Goal: Transaction & Acquisition: Purchase product/service

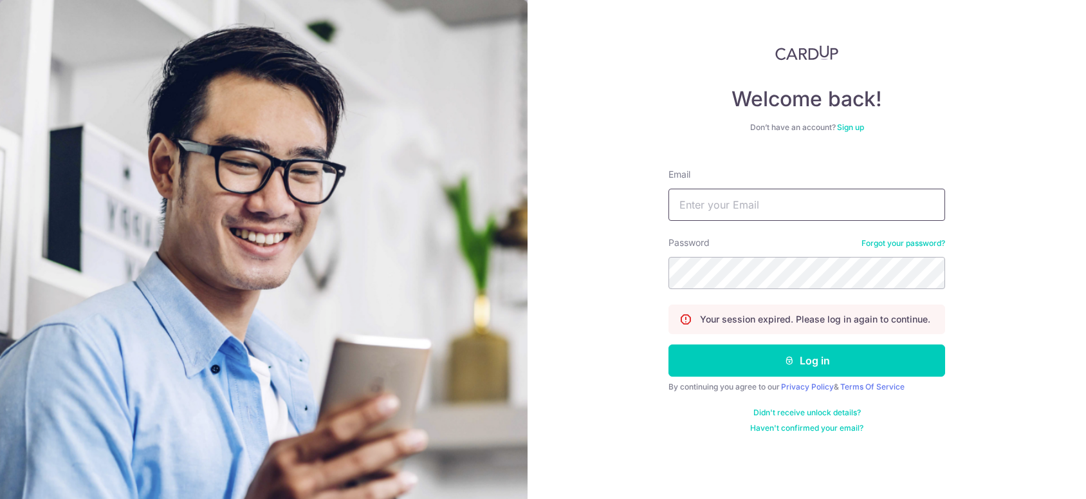
type input "[EMAIL_ADDRESS][DOMAIN_NAME]"
click at [779, 358] on button "Log in" at bounding box center [806, 360] width 277 height 32
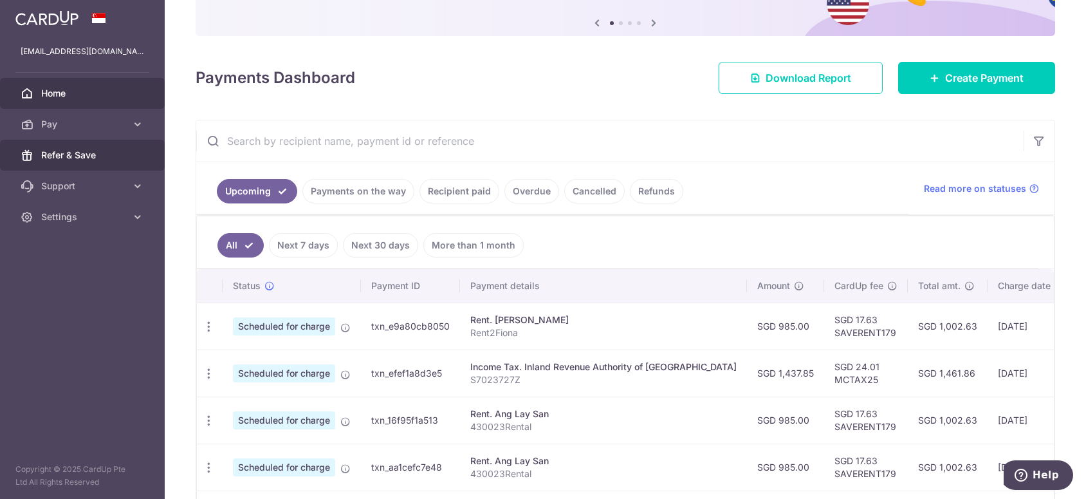
click at [93, 156] on span "Refer & Save" at bounding box center [83, 155] width 85 height 13
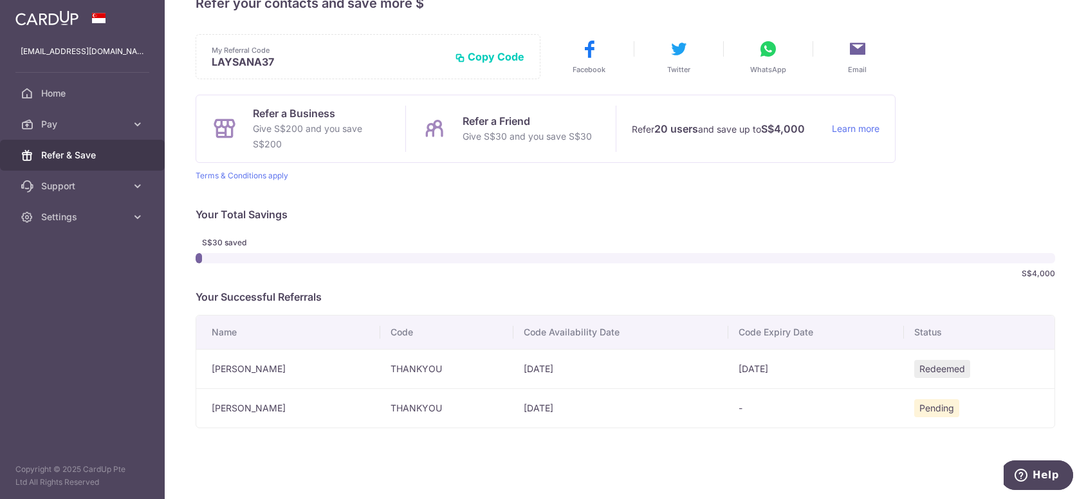
scroll to position [47, 0]
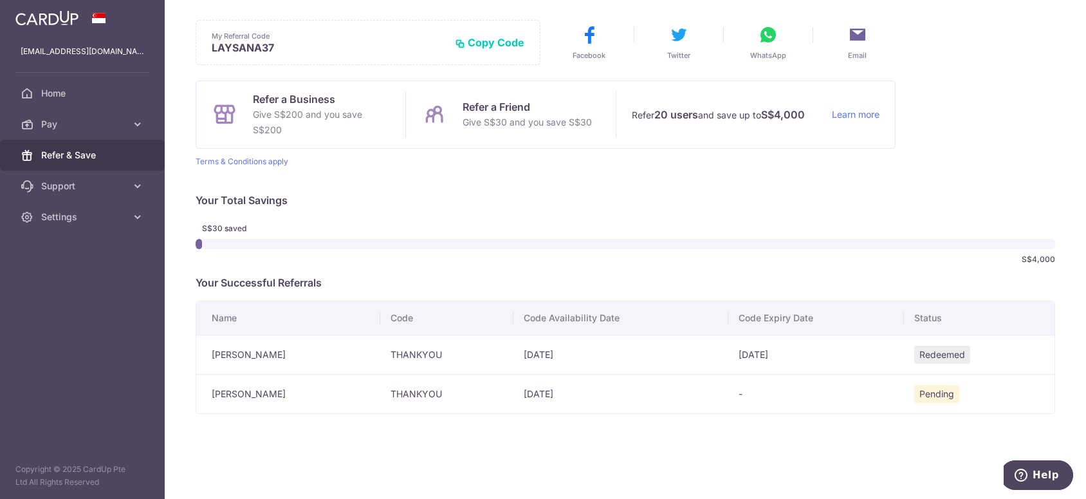
click at [389, 428] on div "× Invite your friends via email To Send Invitations Sample From CardUp Subject …" at bounding box center [625, 249] width 921 height 499
click at [906, 412] on div "× Invite your friends via email To Send Invitations Sample From CardUp Subject …" at bounding box center [625, 249] width 921 height 499
drag, startPoint x: 395, startPoint y: 391, endPoint x: 461, endPoint y: 389, distance: 66.3
click at [461, 389] on td "THANKYOU" at bounding box center [446, 393] width 133 height 39
drag, startPoint x: 528, startPoint y: 457, endPoint x: 458, endPoint y: 447, distance: 70.2
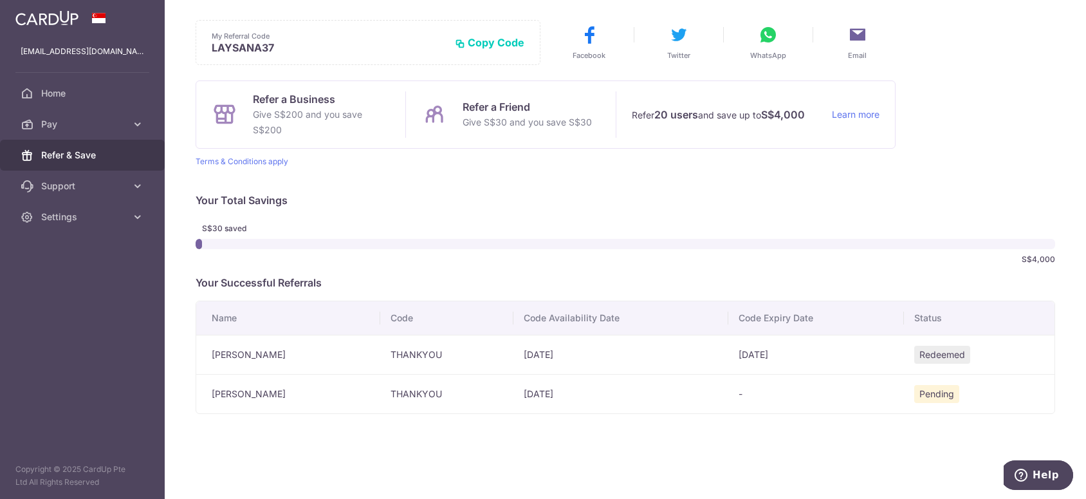
click at [528, 458] on div "× Invite your friends via email To Send Invitations Sample From CardUp Subject …" at bounding box center [625, 249] width 921 height 499
drag, startPoint x: 387, startPoint y: 392, endPoint x: 456, endPoint y: 387, distance: 69.0
click at [456, 387] on td "THANKYOU" at bounding box center [446, 393] width 133 height 39
copy td "THANKYOU"
click at [72, 93] on span "Home" at bounding box center [83, 93] width 85 height 13
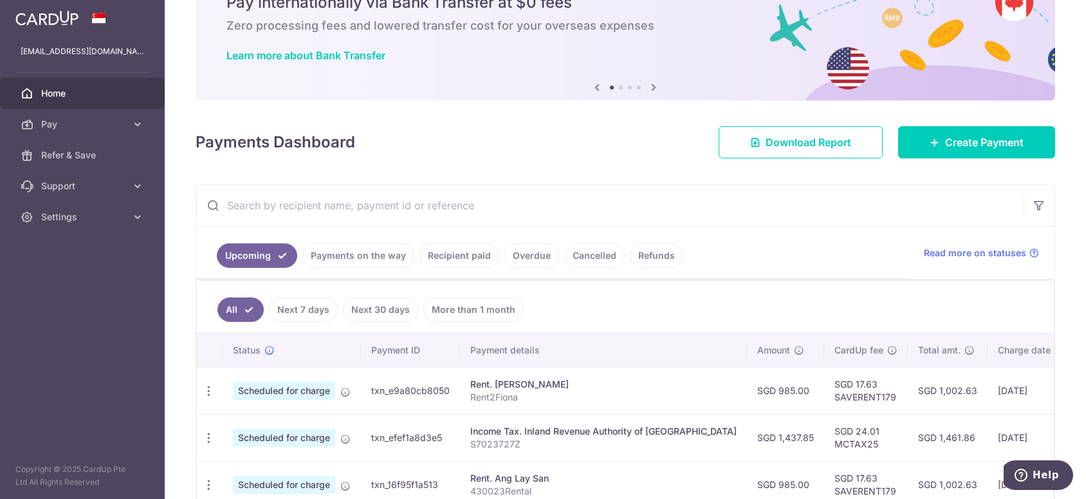
scroll to position [129, 0]
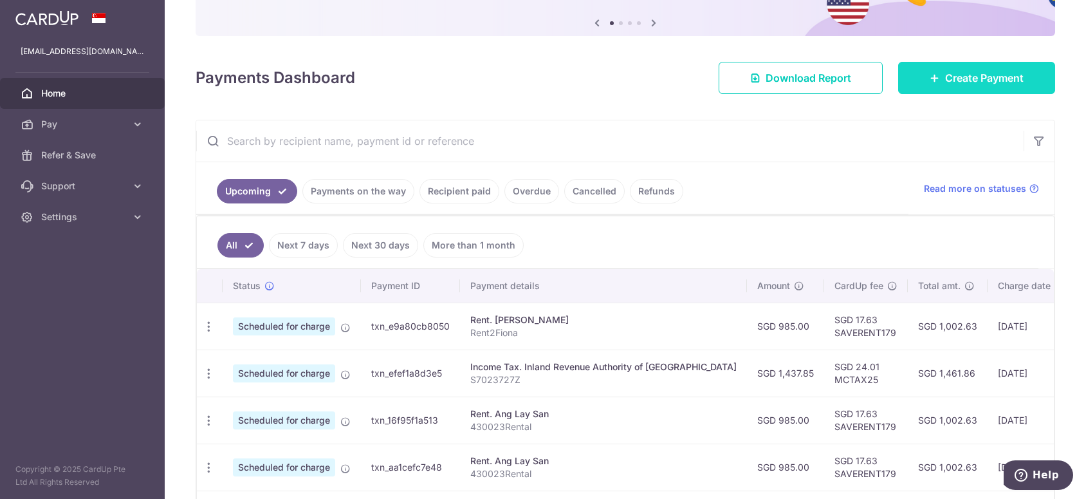
click at [962, 68] on link "Create Payment" at bounding box center [976, 78] width 157 height 32
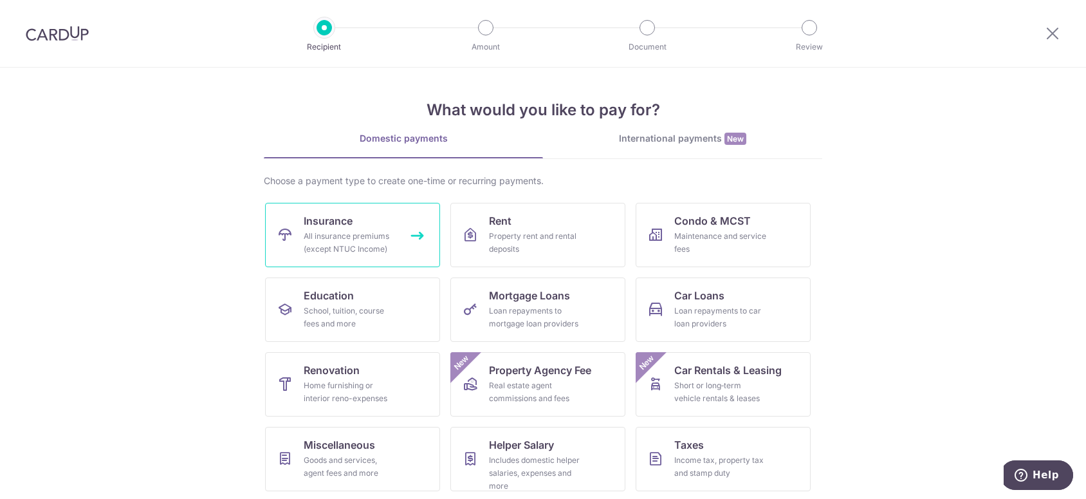
click at [362, 236] on div "All insurance premiums (except NTUC Income)" at bounding box center [350, 243] width 93 height 26
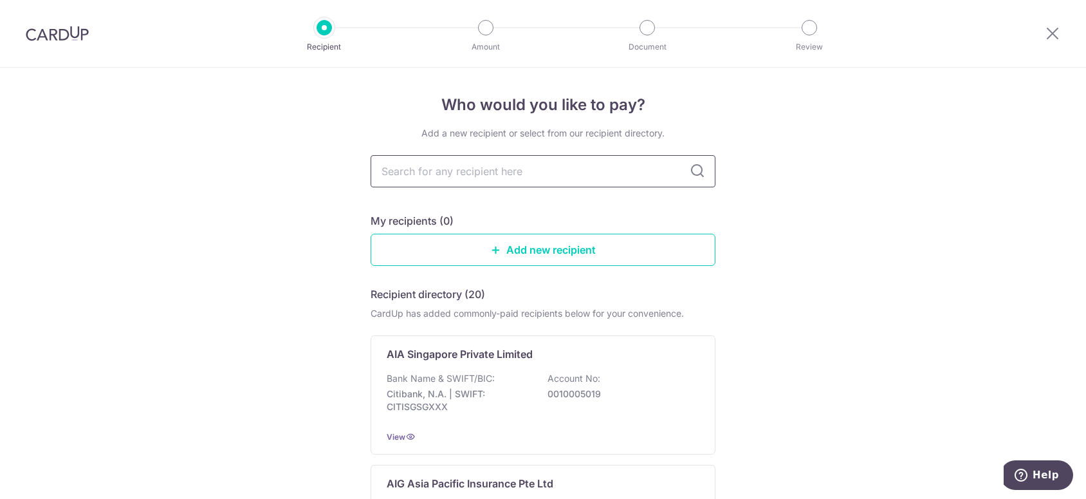
click at [484, 174] on input "text" at bounding box center [543, 171] width 345 height 32
type input "sin"
click at [425, 165] on input "sin" at bounding box center [543, 171] width 345 height 32
type input "singlife"
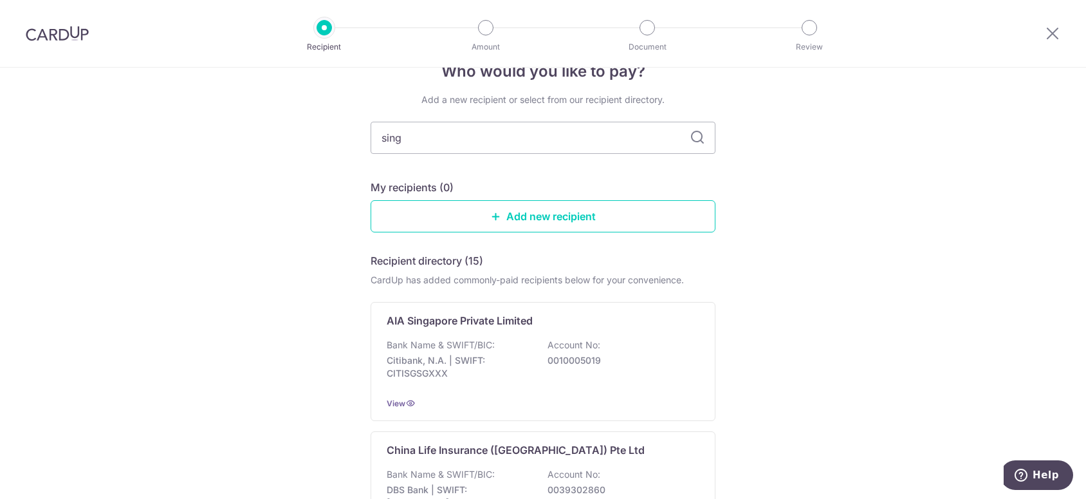
scroll to position [64, 0]
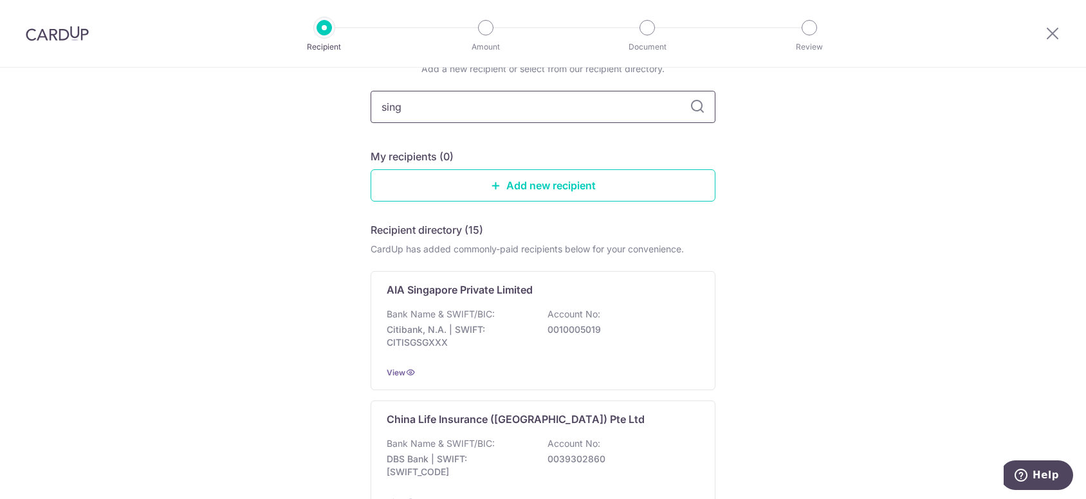
drag, startPoint x: 455, startPoint y: 94, endPoint x: 468, endPoint y: 115, distance: 24.8
click at [455, 94] on input "sing" at bounding box center [543, 107] width 345 height 32
type input "singlife"
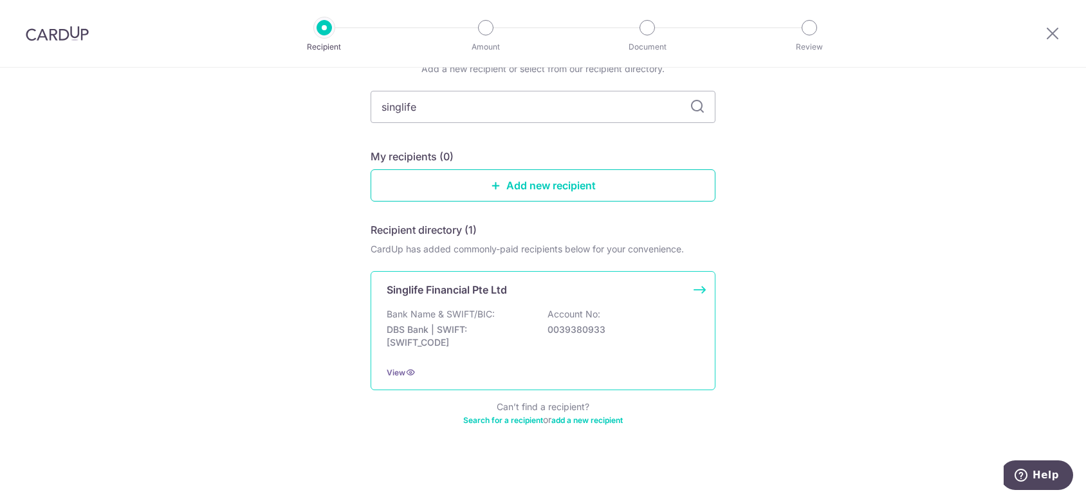
click at [461, 339] on p "DBS Bank | SWIFT: DBSSSGSGXXX" at bounding box center [459, 336] width 144 height 26
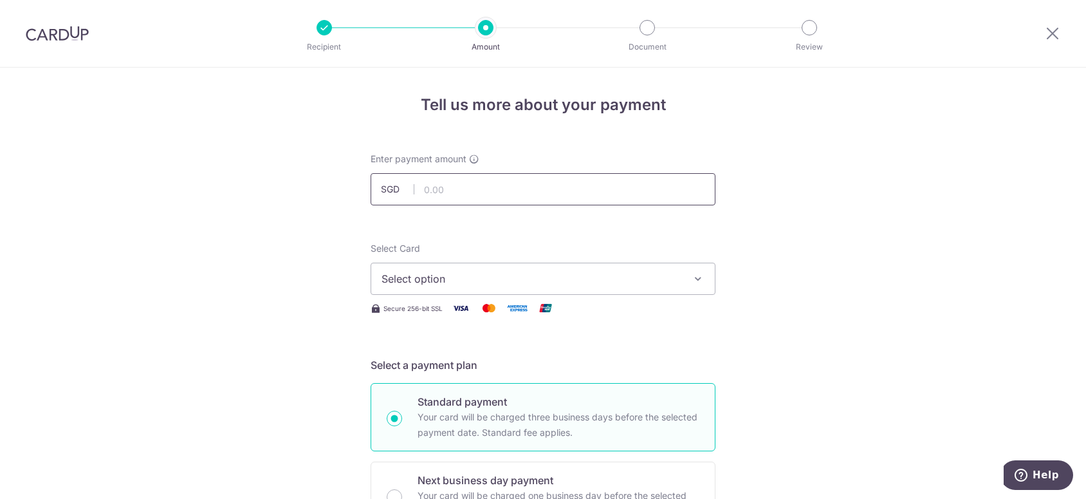
click at [473, 188] on input "text" at bounding box center [543, 189] width 345 height 32
paste input "2,269.75"
type input "2,269.75"
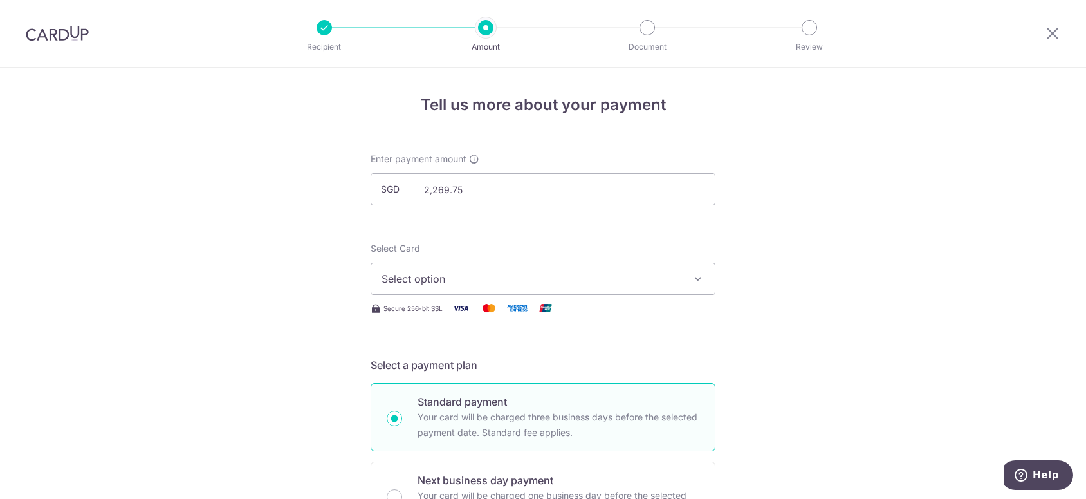
click at [419, 289] on button "Select option" at bounding box center [543, 278] width 345 height 32
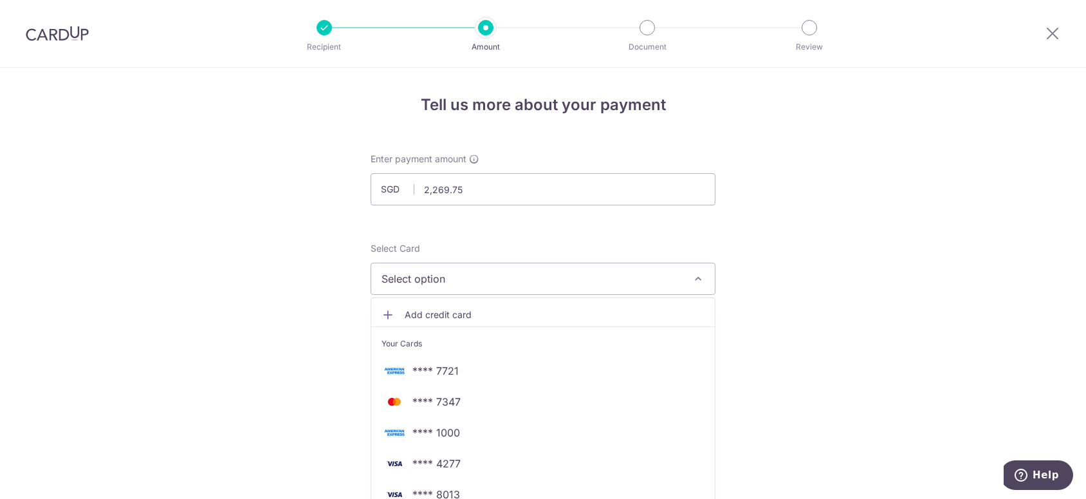
click at [419, 284] on span "Select option" at bounding box center [531, 278] width 300 height 15
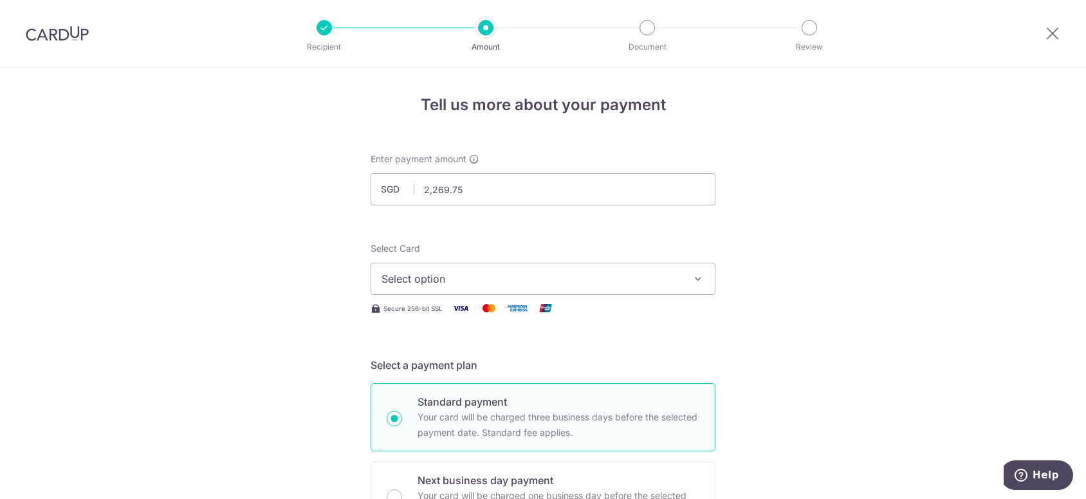
click at [420, 282] on span "Select option" at bounding box center [531, 278] width 300 height 15
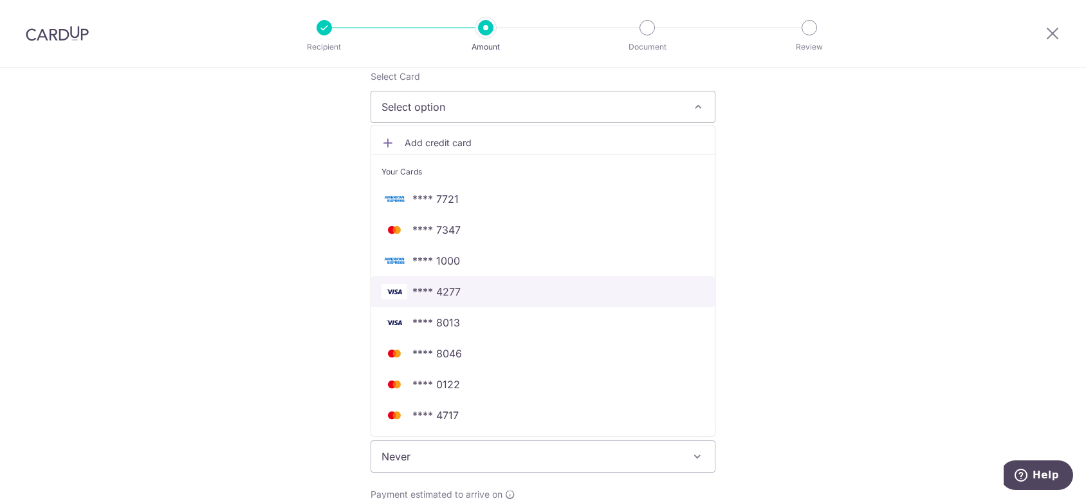
scroll to position [193, 0]
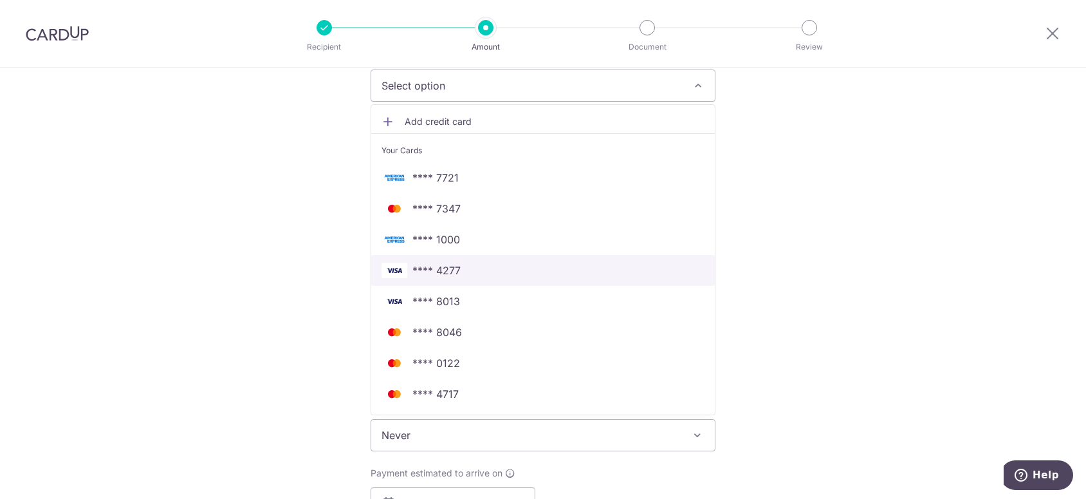
click at [504, 272] on span "**** 4277" at bounding box center [542, 269] width 323 height 15
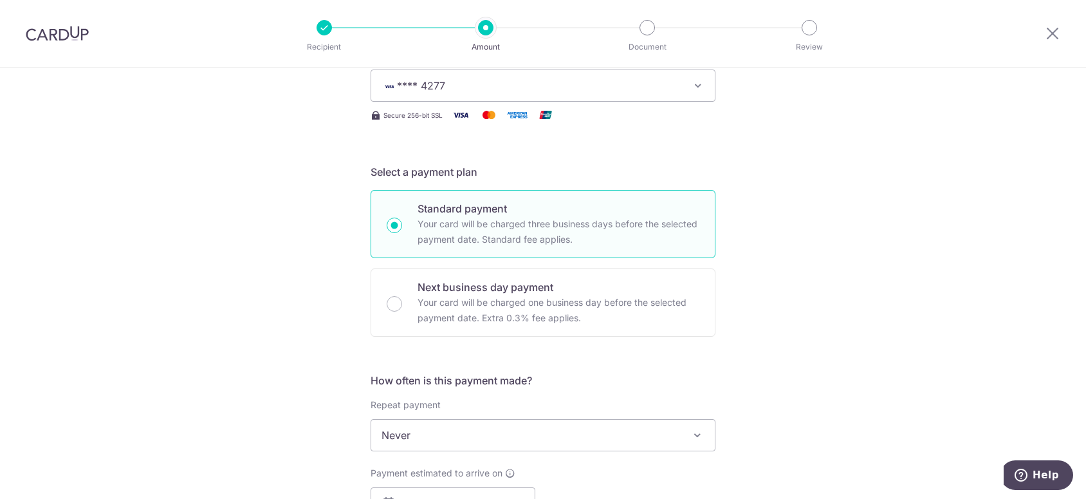
click at [587, 82] on span "**** 4277" at bounding box center [531, 85] width 300 height 15
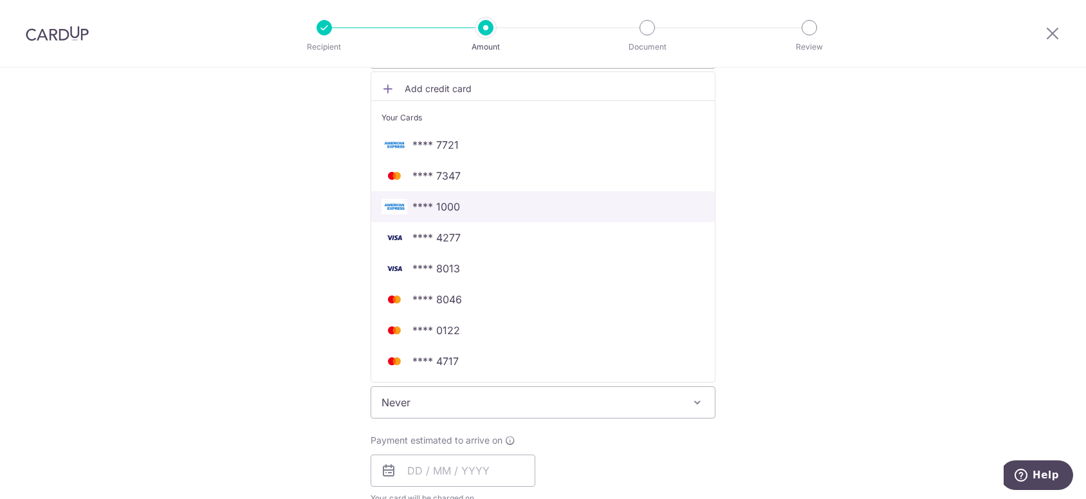
scroll to position [257, 0]
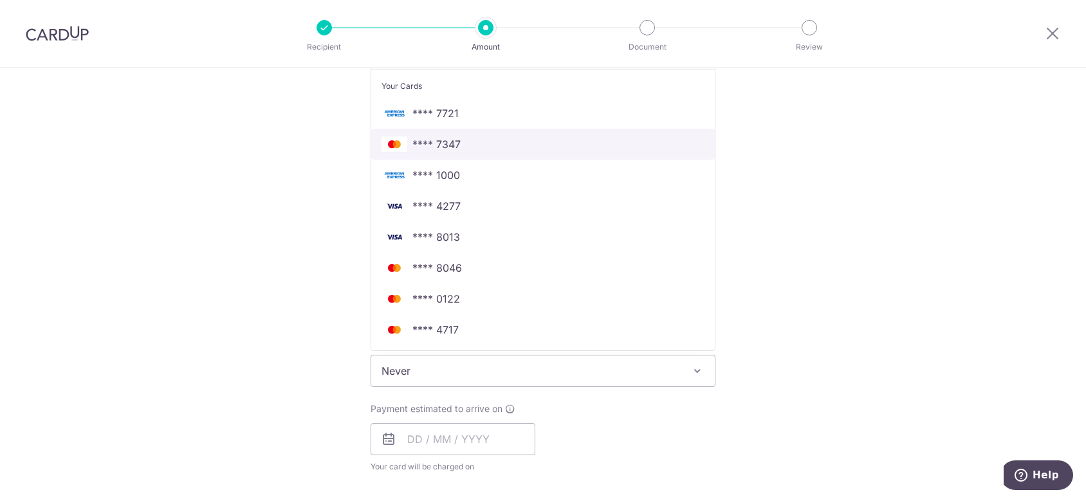
click at [466, 146] on span "**** 7347" at bounding box center [542, 143] width 323 height 15
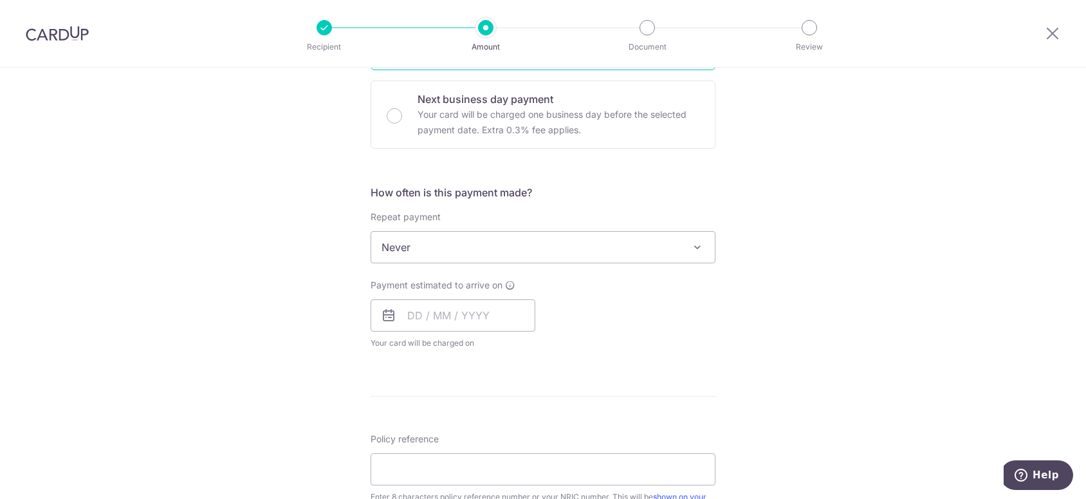
scroll to position [386, 0]
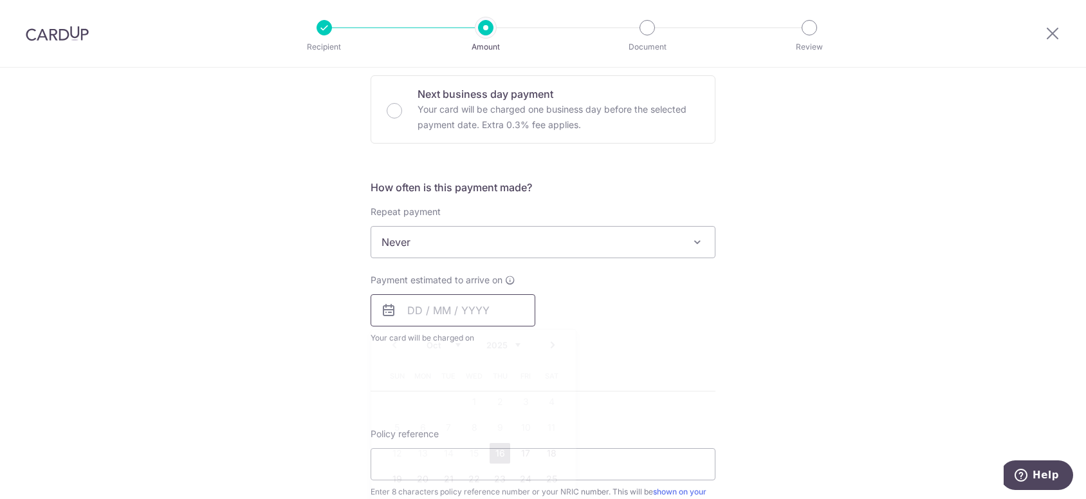
click at [445, 316] on input "text" at bounding box center [453, 310] width 165 height 32
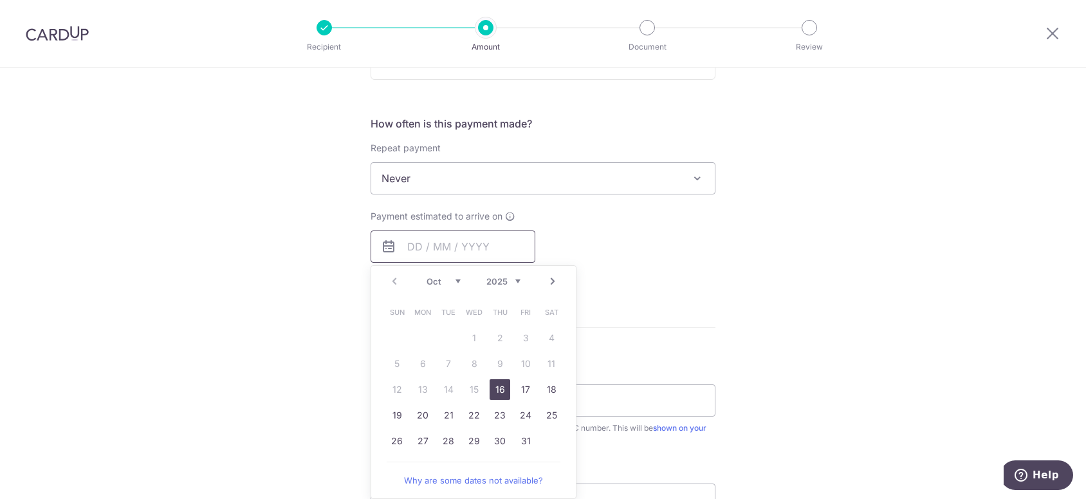
scroll to position [450, 0]
click at [518, 410] on link "24" at bounding box center [525, 414] width 21 height 21
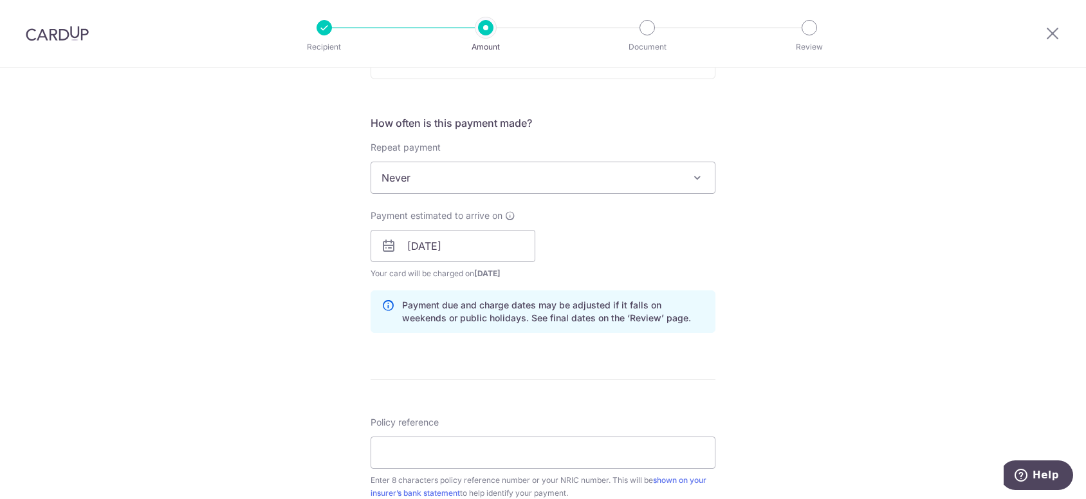
click at [639, 234] on div "Payment estimated to arrive on 24/10/2025 Prev Next Oct Nov Dec 2025 2026 2027 …" at bounding box center [543, 244] width 360 height 71
click at [488, 246] on input "24/10/2025" at bounding box center [453, 246] width 165 height 32
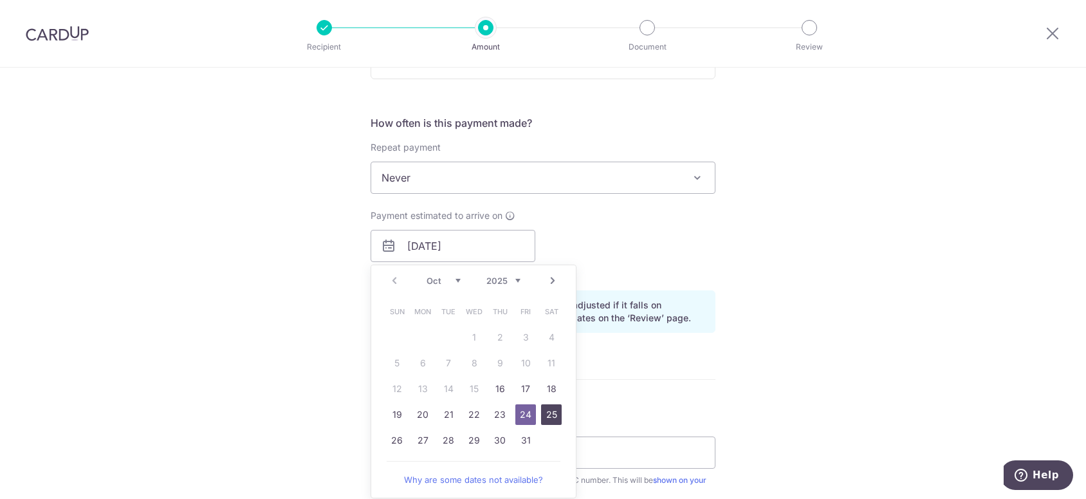
click at [542, 413] on link "25" at bounding box center [551, 414] width 21 height 21
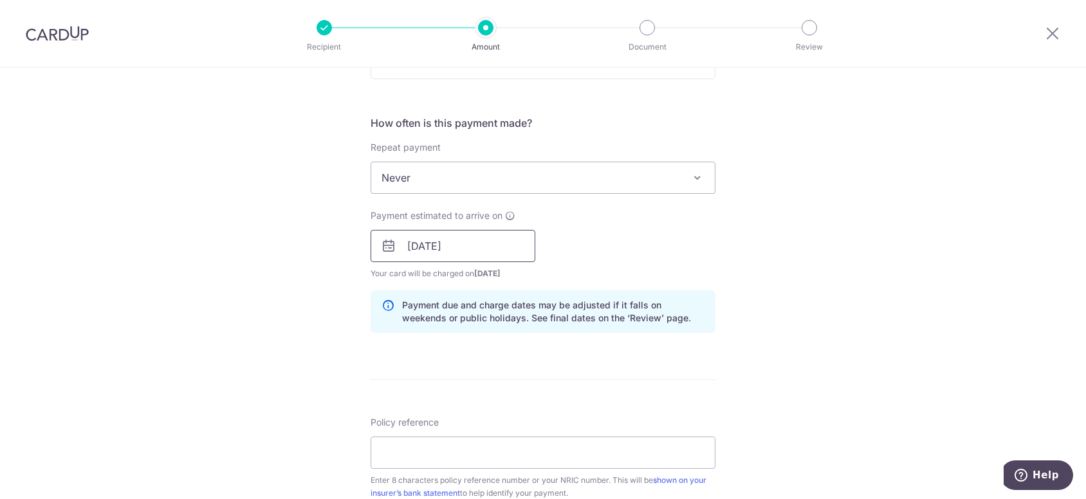
click at [482, 241] on input "25/10/2025" at bounding box center [453, 246] width 165 height 32
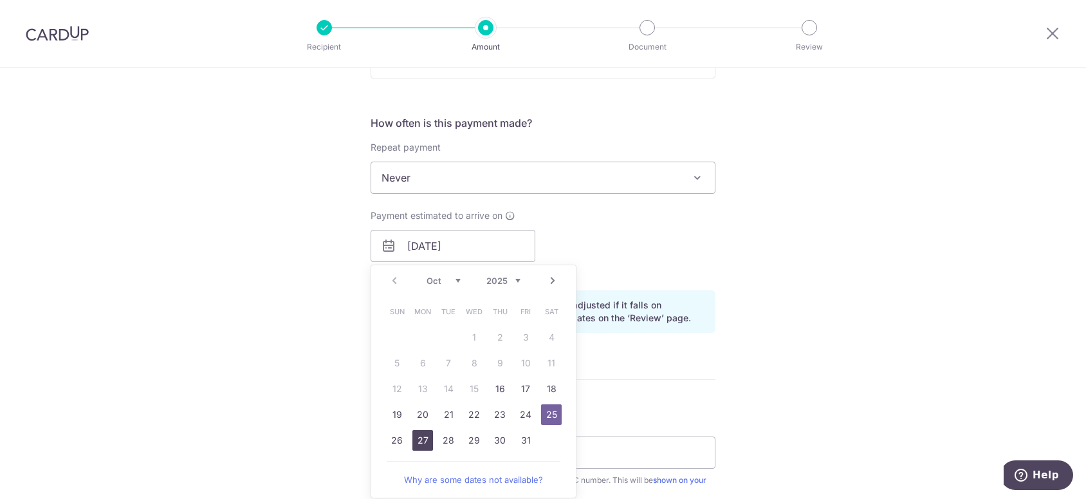
click at [414, 440] on link "27" at bounding box center [422, 440] width 21 height 21
type input "[DATE]"
click at [502, 242] on input "[DATE]" at bounding box center [453, 246] width 165 height 32
click at [638, 246] on div "Payment estimated to arrive on 27/10/2025 Prev Next Oct Nov Dec 2025 2026 2027 …" at bounding box center [543, 244] width 360 height 71
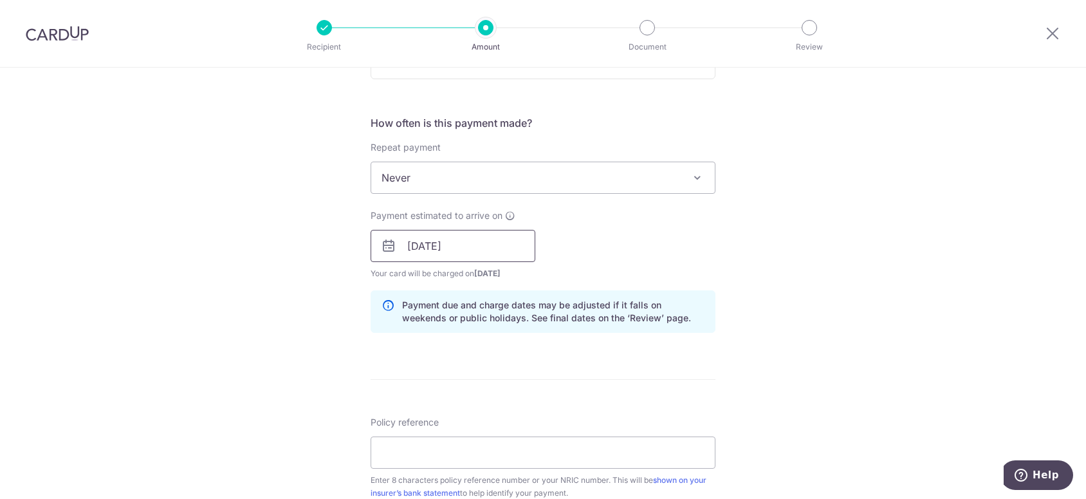
click at [439, 251] on input "[DATE]" at bounding box center [453, 246] width 165 height 32
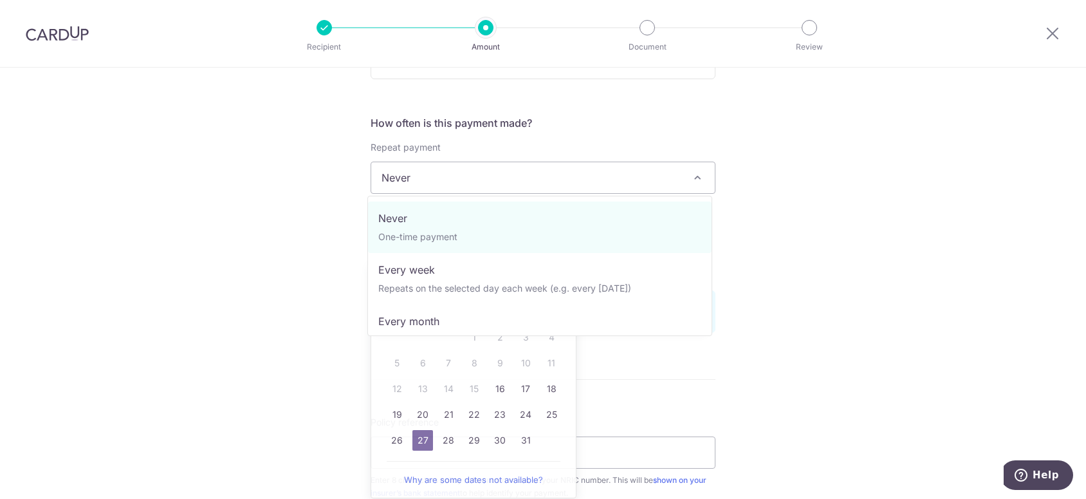
click at [695, 171] on span at bounding box center [697, 177] width 15 height 15
click at [811, 219] on div "Tell us more about your payment Enter payment amount SGD 2,269.75 2269.75 Selec…" at bounding box center [543, 225] width 1086 height 1217
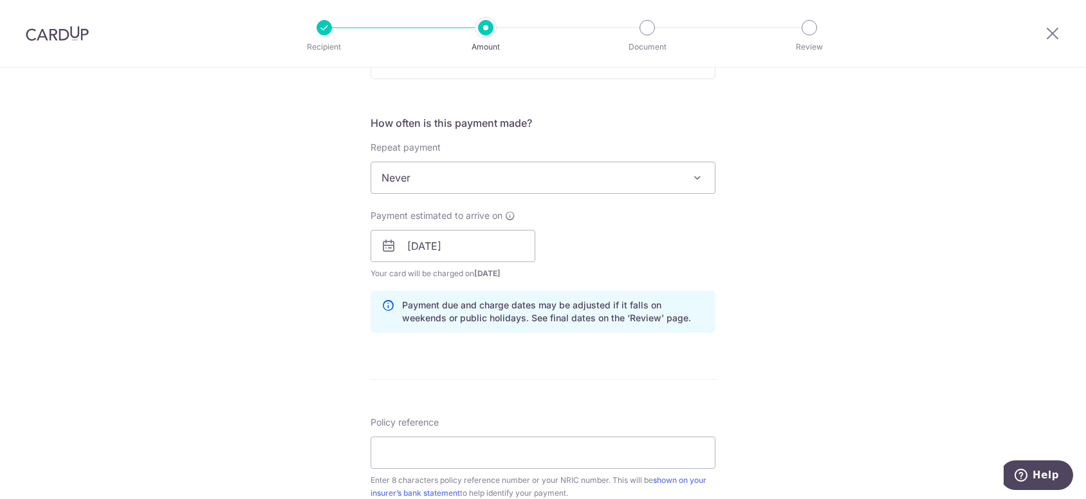
scroll to position [579, 0]
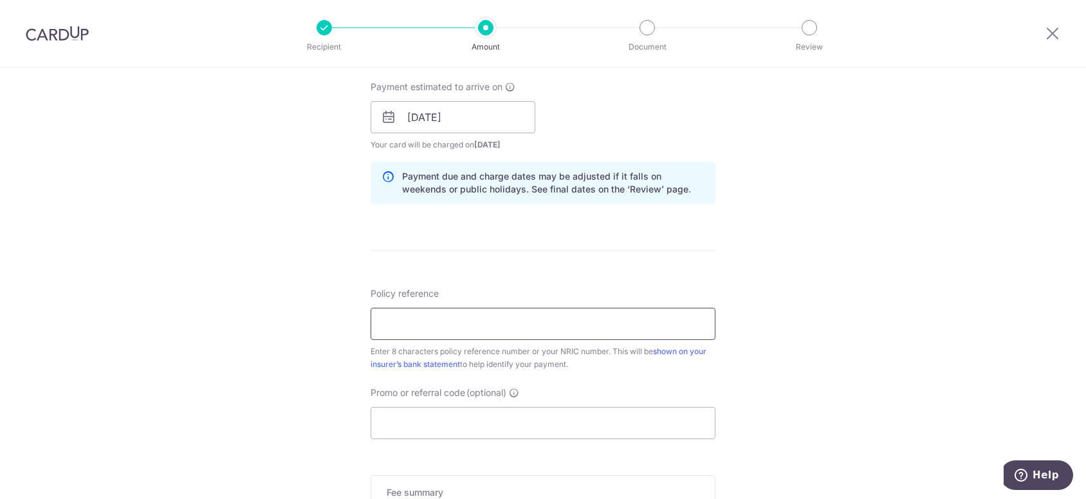
click at [468, 324] on input "Policy reference" at bounding box center [543, 324] width 345 height 32
click at [449, 331] on input "Policy reference" at bounding box center [543, 324] width 345 height 32
paste input "21729846"
click at [381, 318] on input "21729846" at bounding box center [543, 324] width 345 height 32
click at [499, 318] on input "21729846" at bounding box center [543, 324] width 345 height 32
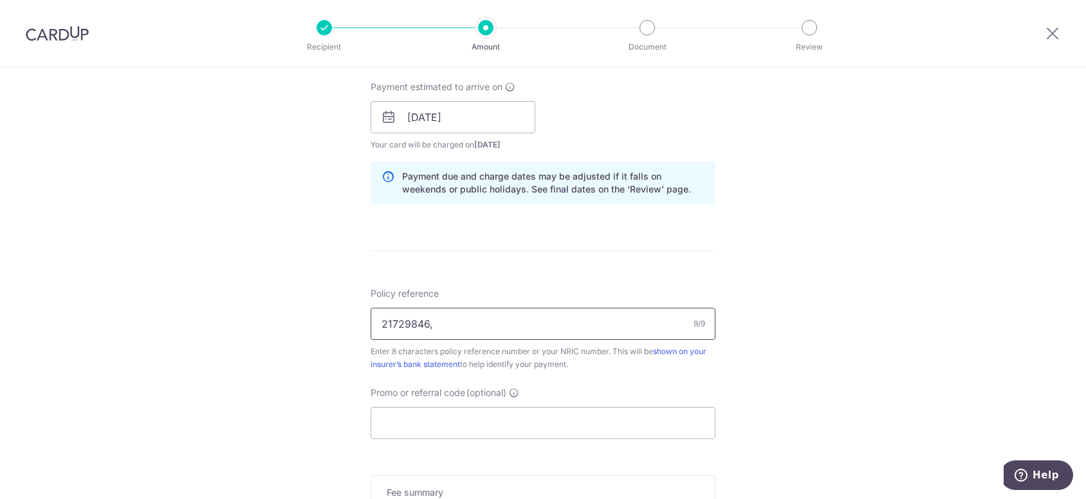
type input "21729846,"
click at [482, 417] on input "Promo or referral code (optional)" at bounding box center [543, 423] width 345 height 32
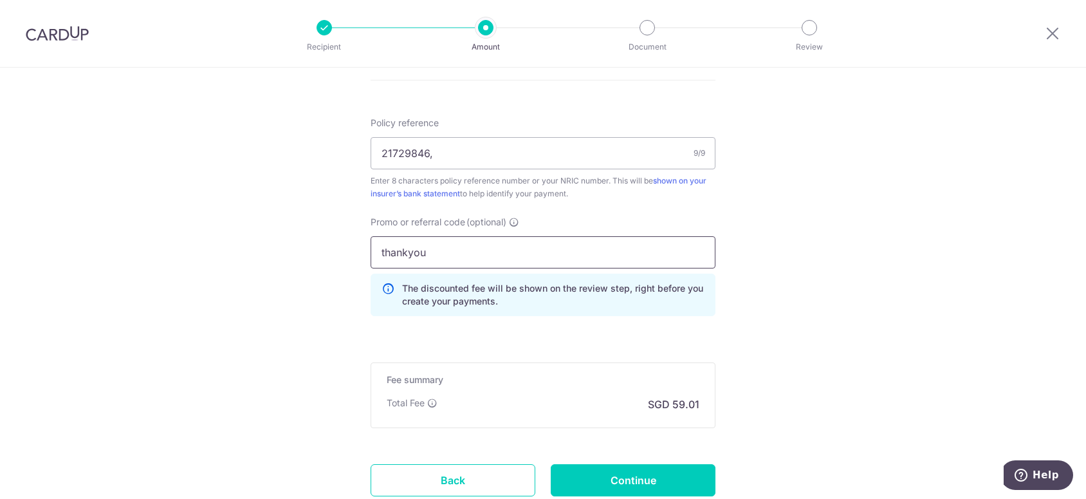
scroll to position [772, 0]
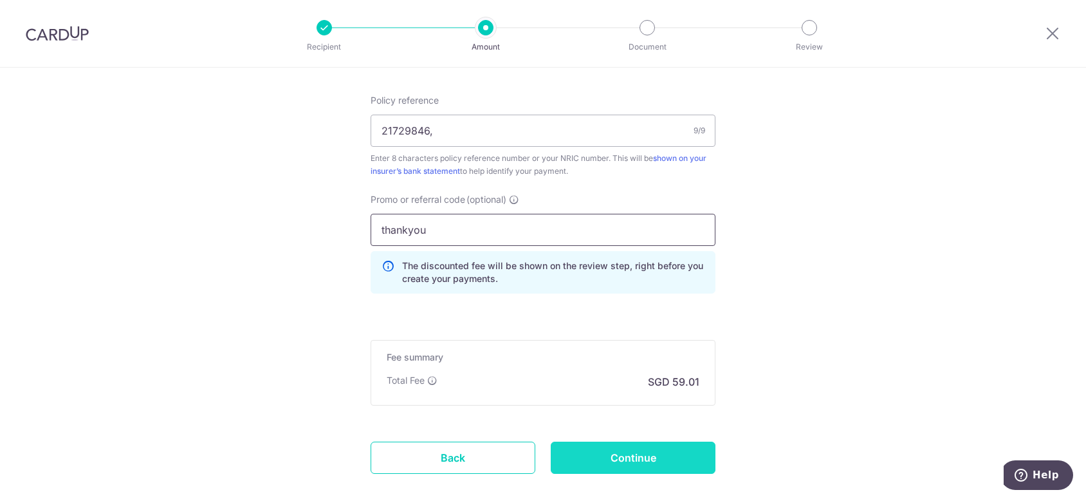
type input "thankyou"
click at [659, 453] on input "Continue" at bounding box center [633, 457] width 165 height 32
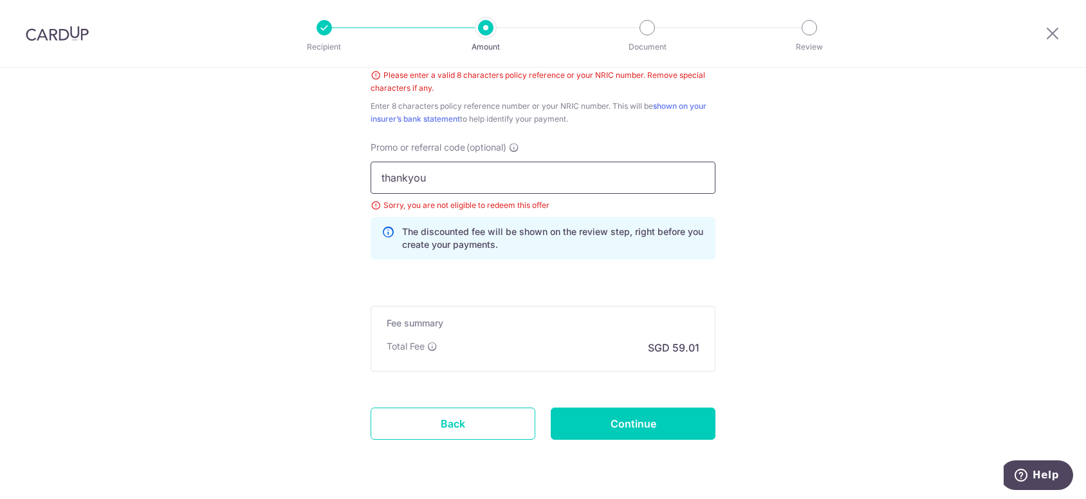
click at [472, 187] on input "thankyou" at bounding box center [543, 177] width 345 height 32
drag, startPoint x: 457, startPoint y: 182, endPoint x: 317, endPoint y: 171, distance: 140.7
type input "THANKYOU"
click button "Add Card" at bounding box center [0, 0] width 0 height 0
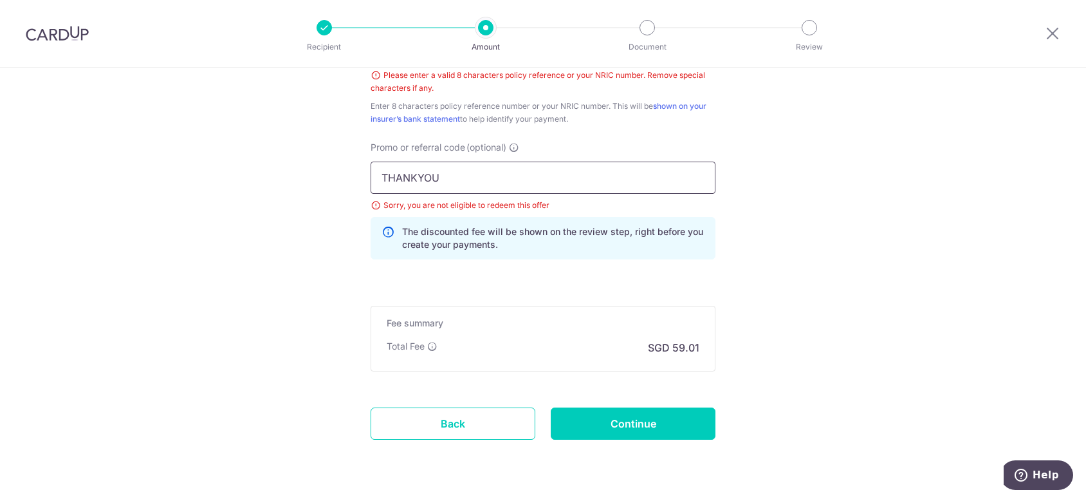
click at [637, 178] on input "THANKYOU" at bounding box center [543, 177] width 345 height 32
click at [658, 246] on p "The discounted fee will be shown on the review step, right before you create yo…" at bounding box center [553, 238] width 302 height 26
click at [636, 419] on input "Continue" at bounding box center [633, 423] width 165 height 32
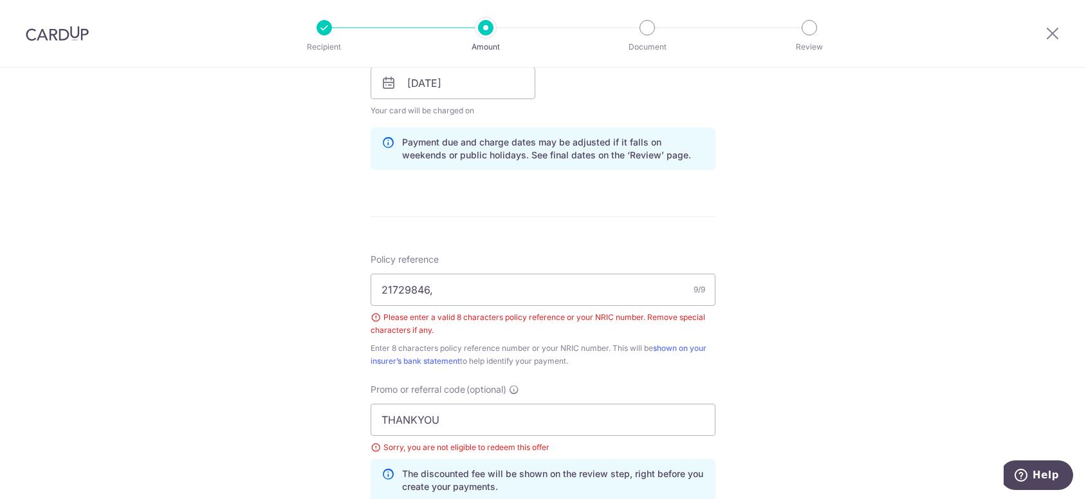
scroll to position [598, 0]
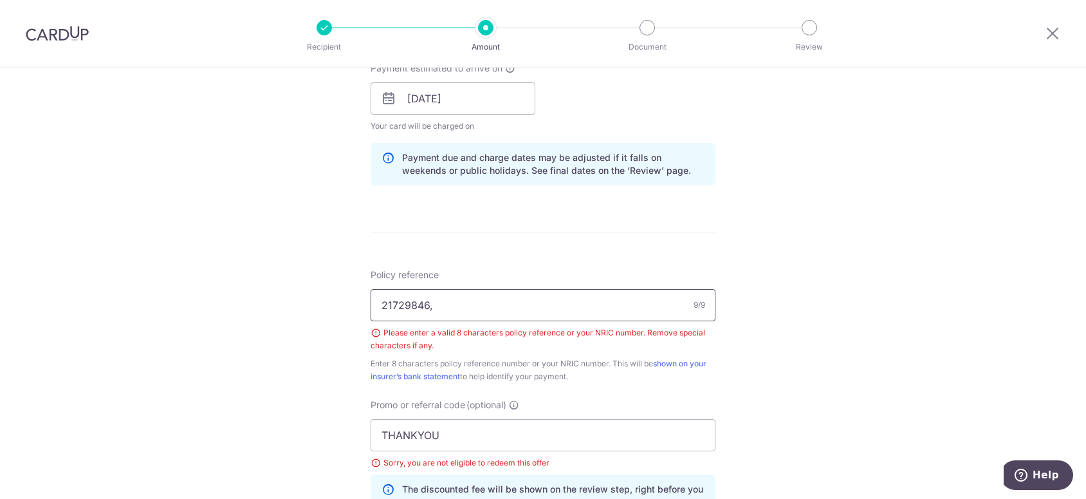
click at [464, 298] on input "21729846," at bounding box center [543, 305] width 345 height 32
click at [542, 221] on form "Enter payment amount SGD 2,269.75 2269.75 Select Card **** 7347 Add credit card…" at bounding box center [543, 144] width 345 height 1178
click at [870, 345] on div "Tell us more about your payment Enter payment amount SGD 2,269.75 2269.75 Selec…" at bounding box center [543, 131] width 1086 height 1323
click at [602, 352] on div "Policy reference 21729846 8/9 Please enter a valid 8 characters policy referenc…" at bounding box center [543, 325] width 345 height 115
drag, startPoint x: 344, startPoint y: 295, endPoint x: 308, endPoint y: 295, distance: 36.0
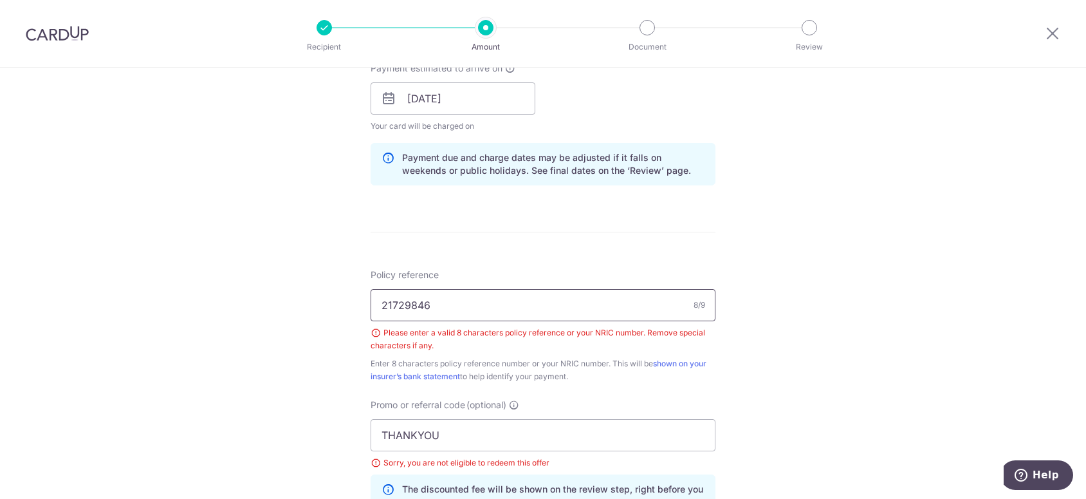
click at [309, 295] on div "Tell us more about your payment Enter payment amount SGD 2,269.75 2269.75 Selec…" at bounding box center [543, 131] width 1086 height 1323
type input "S7023727Z"
click at [790, 380] on div "Tell us more about your payment Enter payment amount SGD 2,269.75 2269.75 Selec…" at bounding box center [543, 131] width 1086 height 1323
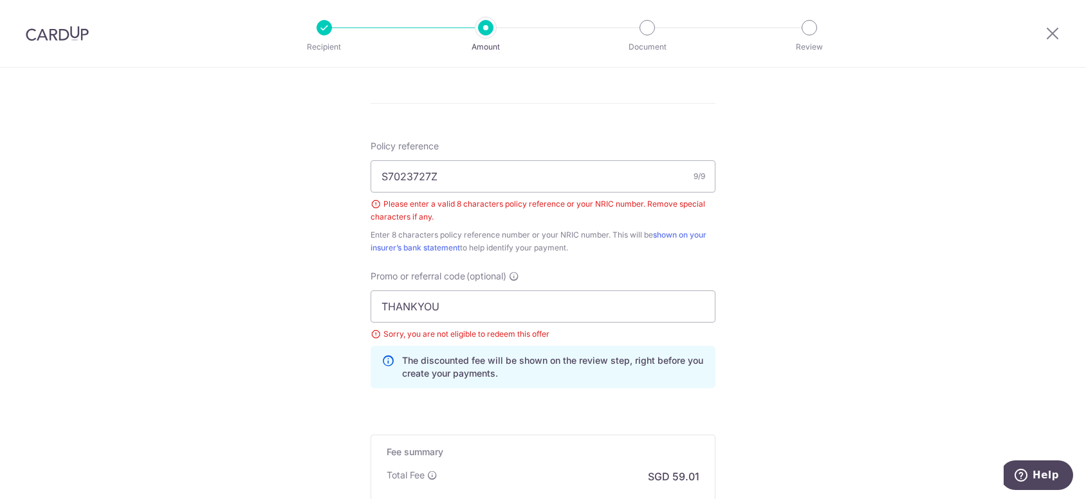
scroll to position [791, 0]
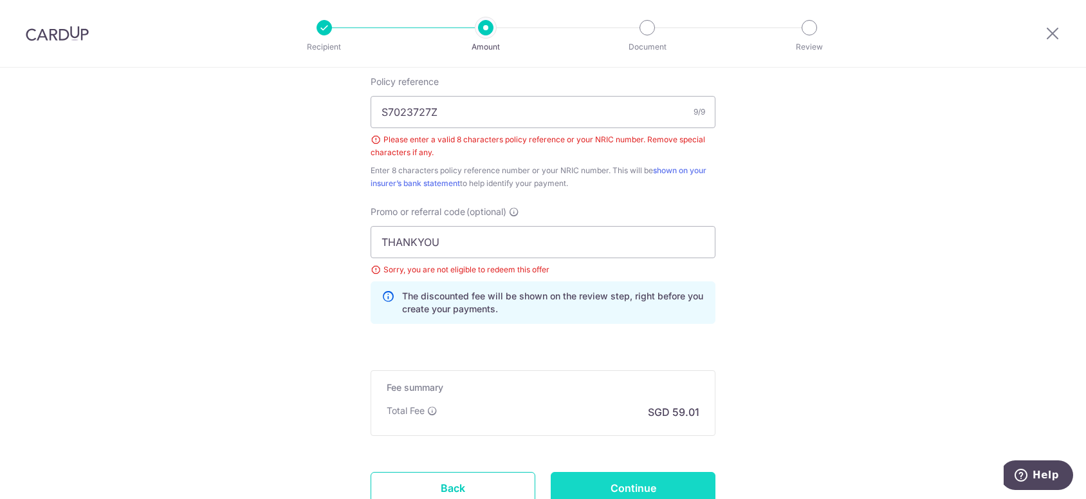
click at [679, 477] on input "Continue" at bounding box center [633, 488] width 165 height 32
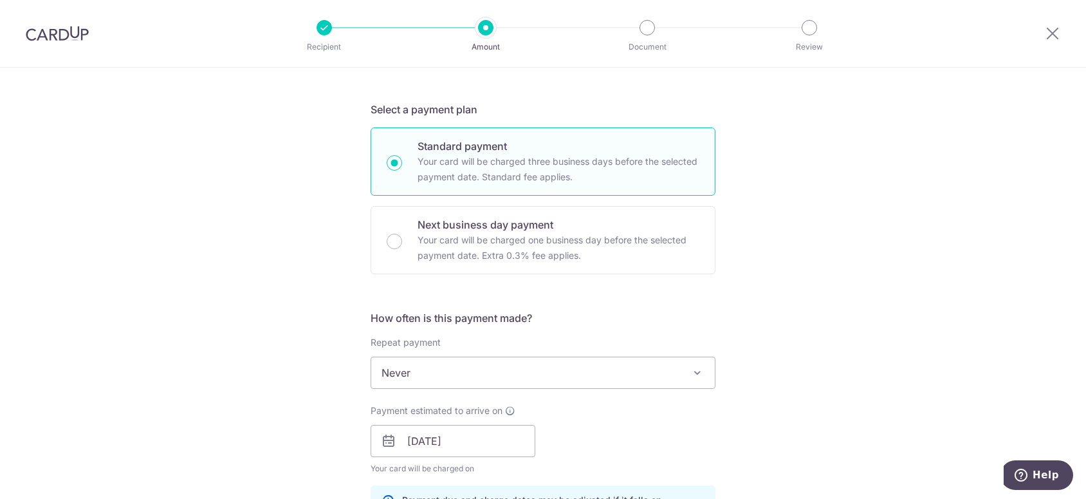
scroll to position [257, 0]
click at [548, 361] on span "Never" at bounding box center [543, 370] width 344 height 31
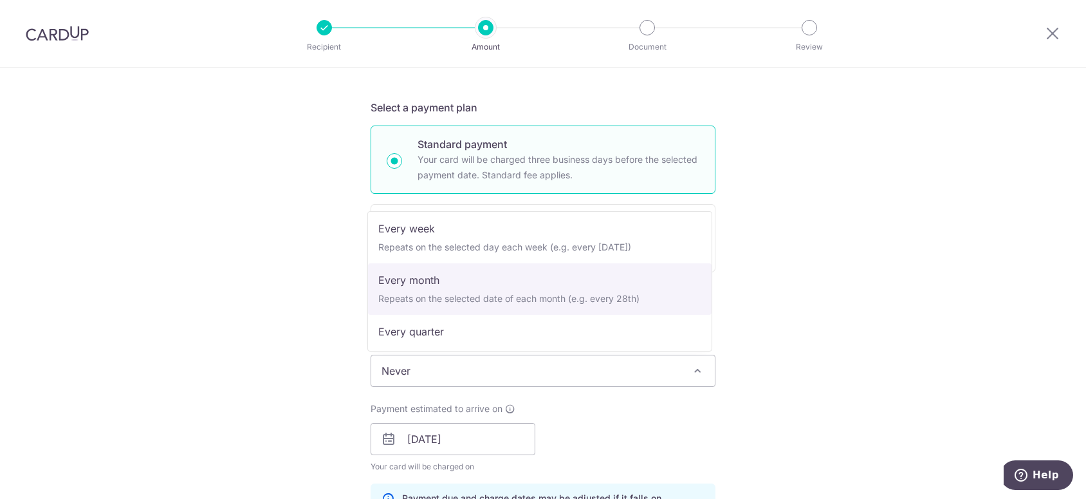
scroll to position [129, 0]
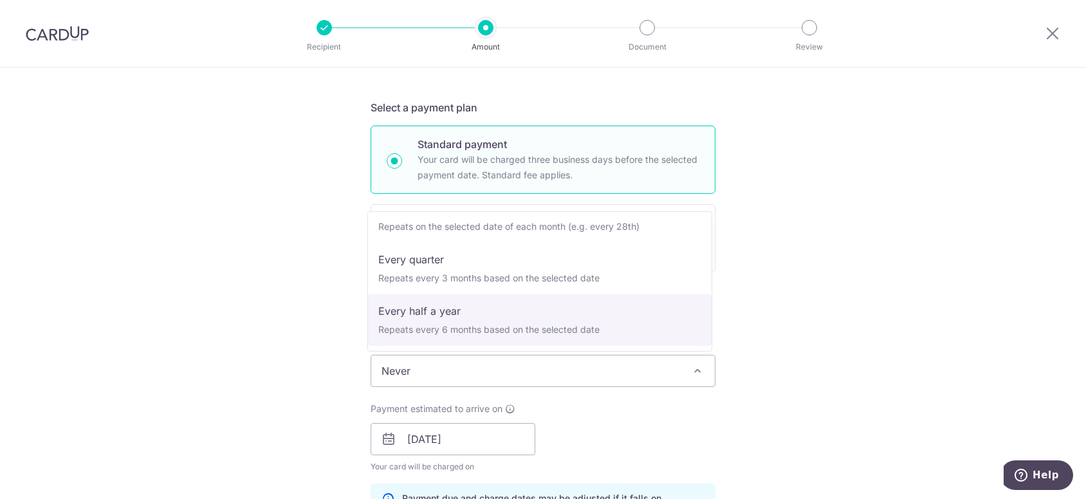
select select "5"
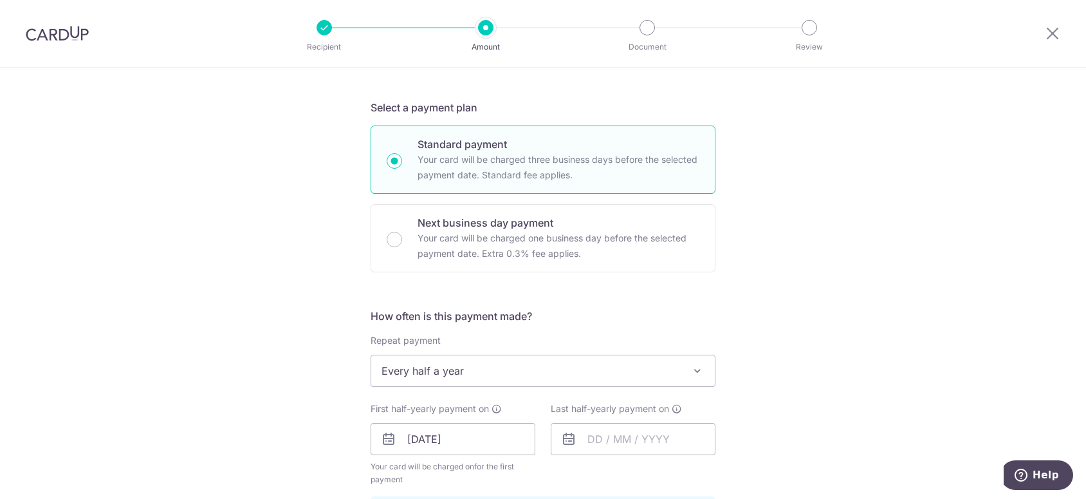
click at [787, 283] on div "Tell us more about your payment Enter payment amount SGD 2,269.75 2269.75 Selec…" at bounding box center [543, 462] width 1086 height 1305
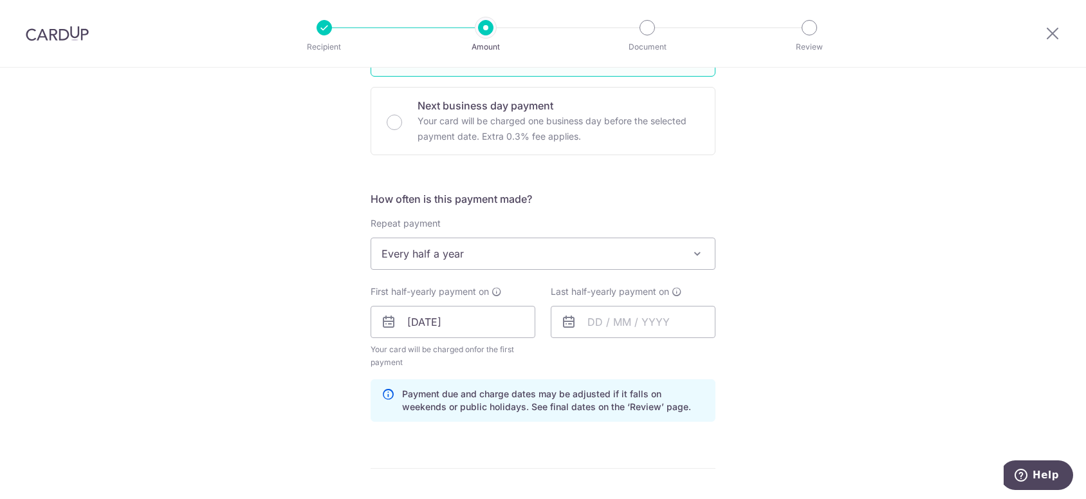
scroll to position [386, 0]
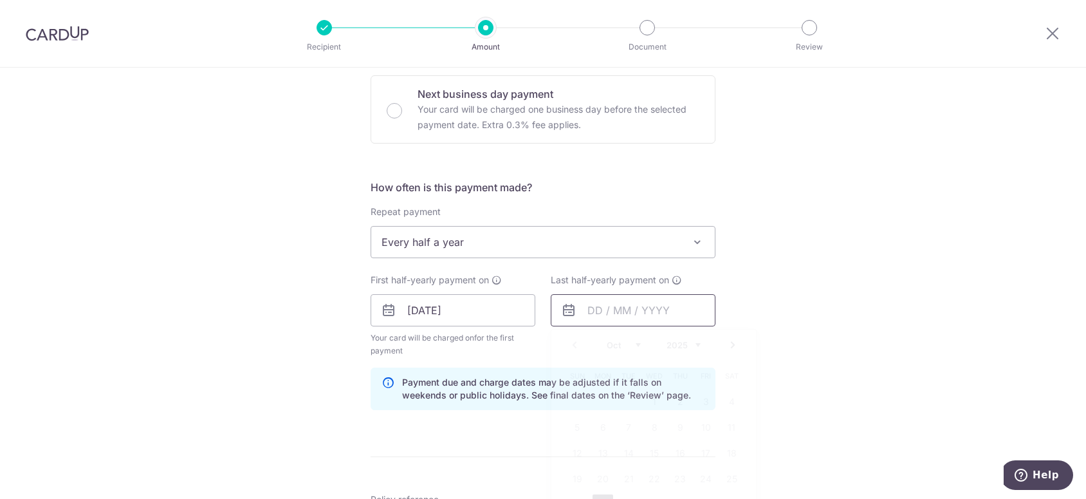
click at [599, 310] on input "text" at bounding box center [633, 310] width 165 height 32
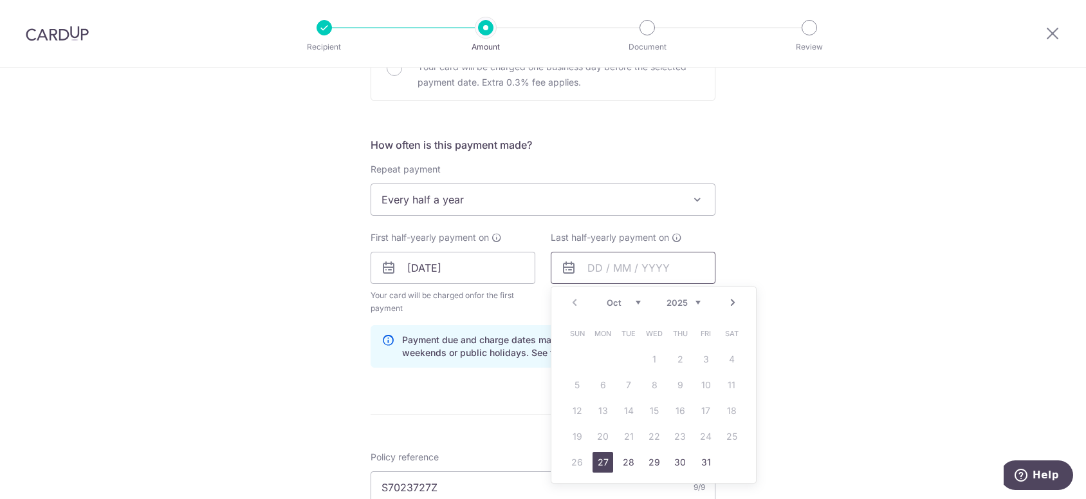
scroll to position [450, 0]
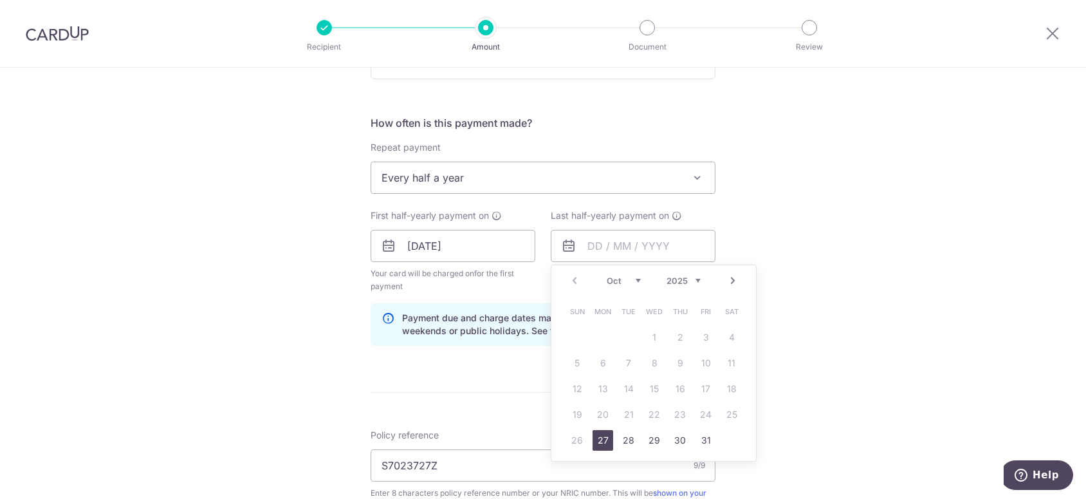
click at [628, 280] on select "Oct Nov Dec" at bounding box center [624, 280] width 34 height 10
click at [696, 280] on select "2025 2026 2027 2028 2029 2030 2031 2032 2033 2034 2035" at bounding box center [683, 280] width 34 height 10
click at [602, 436] on link "26" at bounding box center [603, 440] width 21 height 21
type input "[DATE]"
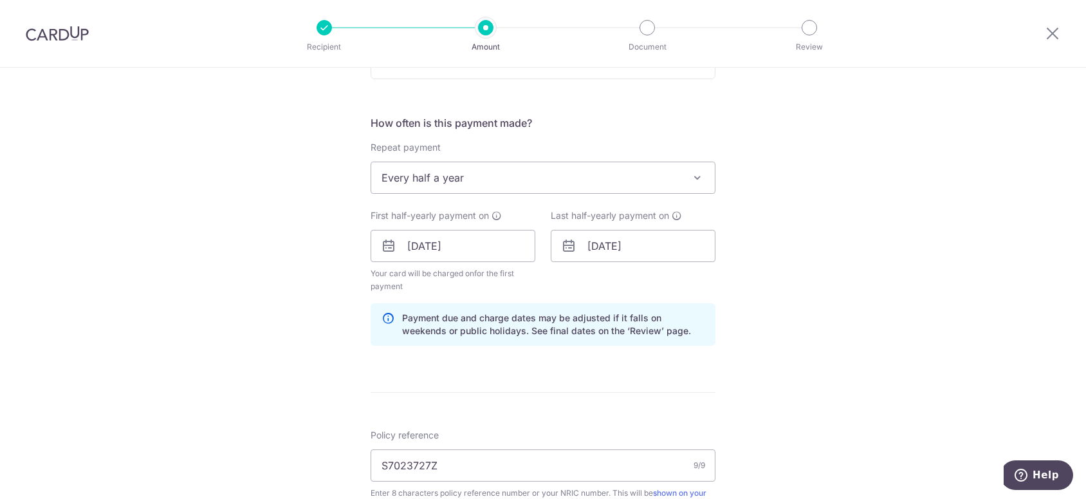
click at [814, 246] on div "Tell us more about your payment Enter payment amount SGD 2,269.75 2269.75 Selec…" at bounding box center [543, 269] width 1086 height 1305
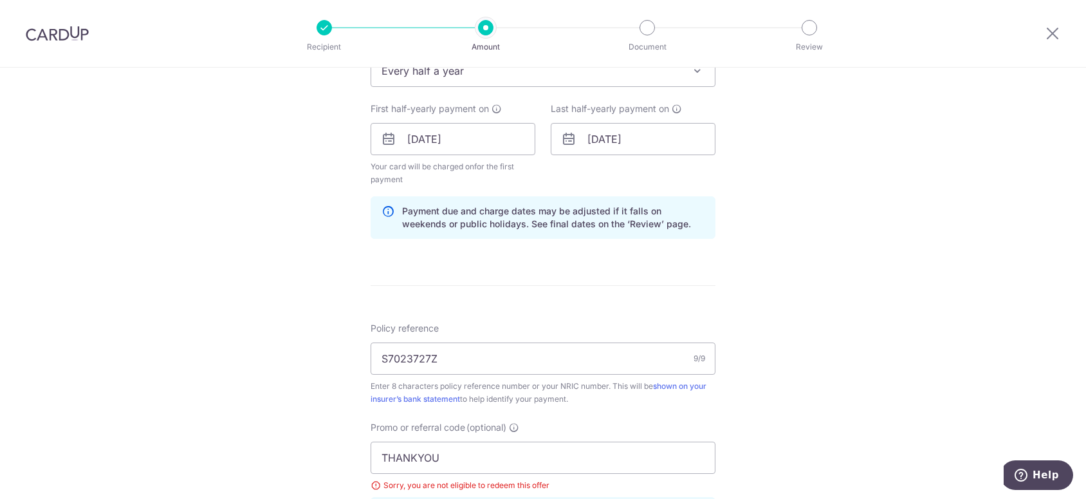
scroll to position [643, 0]
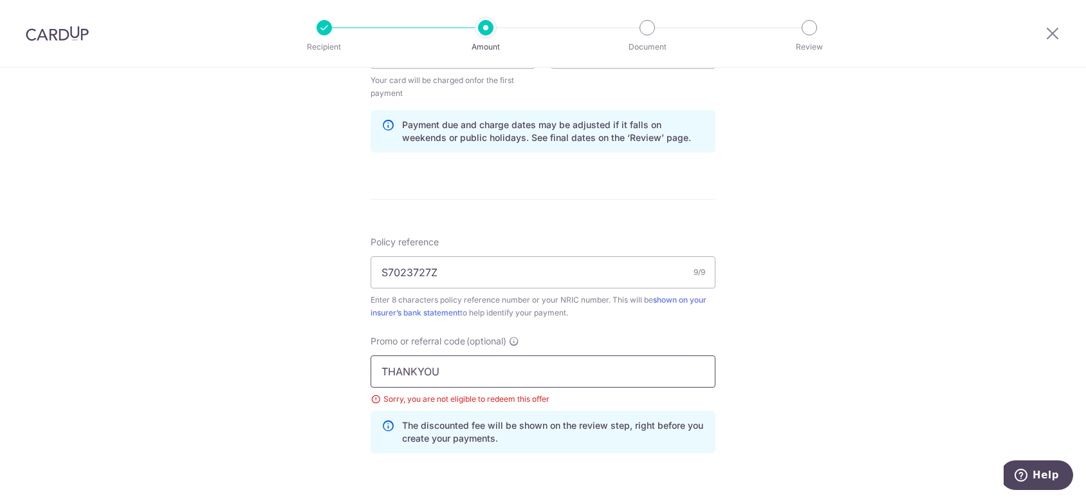
click at [468, 371] on input "THANKYOU" at bounding box center [543, 371] width 345 height 32
drag, startPoint x: 468, startPoint y: 371, endPoint x: 308, endPoint y: 360, distance: 161.2
click at [308, 360] on div "Tell us more about your payment Enter payment amount SGD 2,269.75 2269.75 Selec…" at bounding box center [543, 76] width 1086 height 1305
type input "R"
click at [528, 355] on input "REC19" at bounding box center [543, 371] width 345 height 32
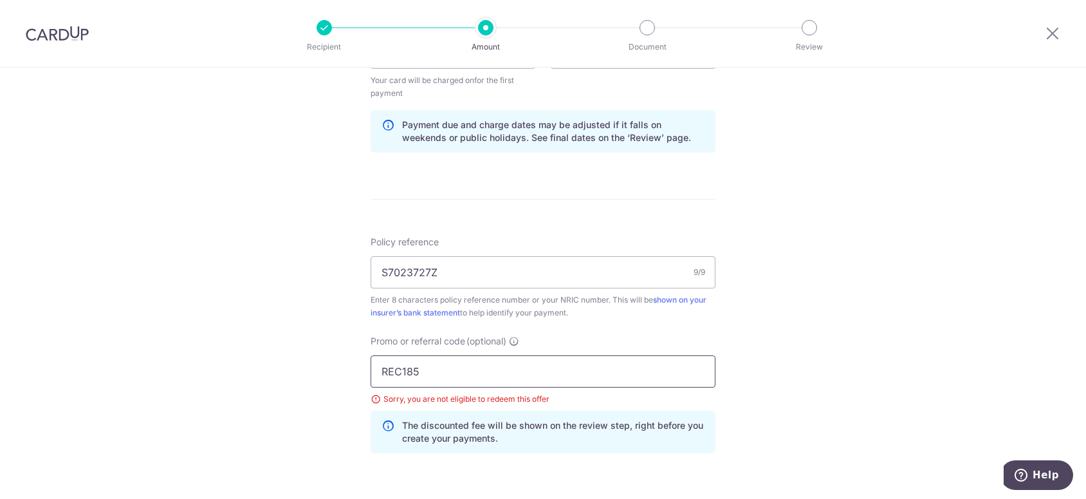
type input "REC185"
drag, startPoint x: 832, startPoint y: 416, endPoint x: 836, endPoint y: 409, distance: 8.1
click at [831, 416] on div "Tell us more about your payment Enter payment amount SGD 2,269.75 2269.75 Selec…" at bounding box center [543, 76] width 1086 height 1305
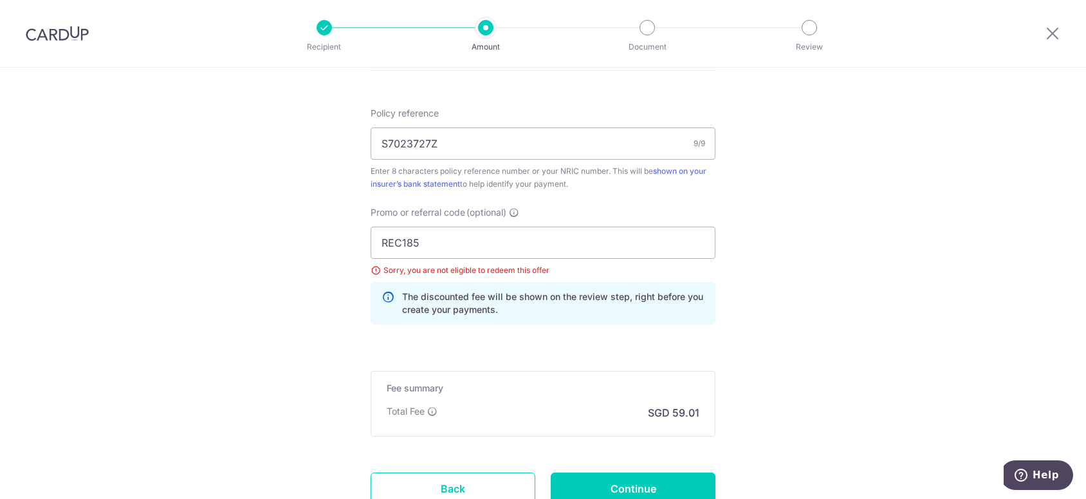
scroll to position [836, 0]
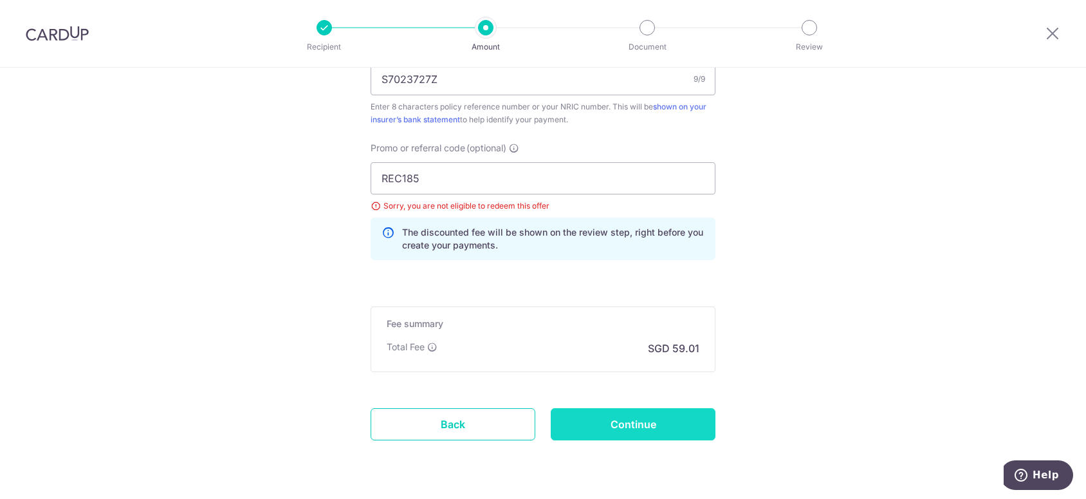
click at [656, 421] on input "Continue" at bounding box center [633, 424] width 165 height 32
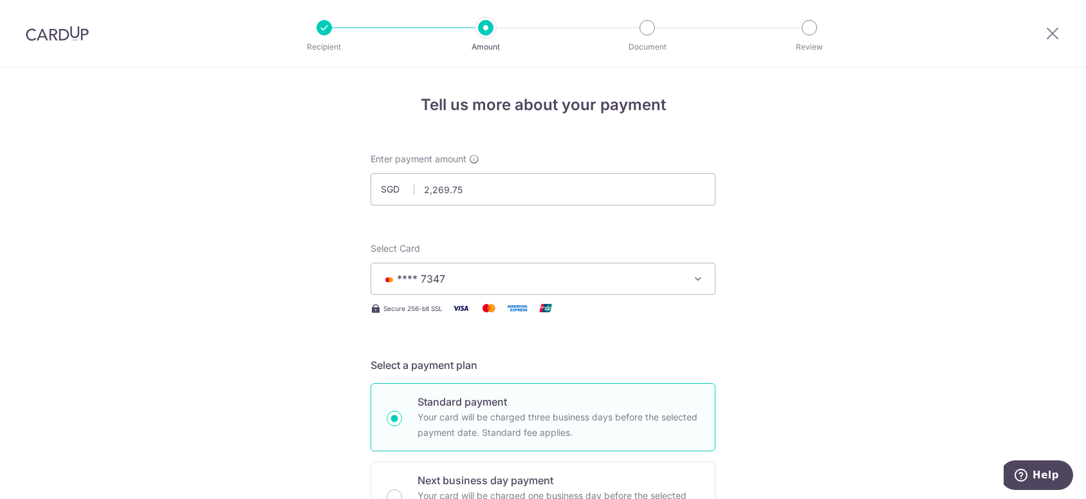
click at [606, 276] on span "**** 7347" at bounding box center [531, 278] width 300 height 15
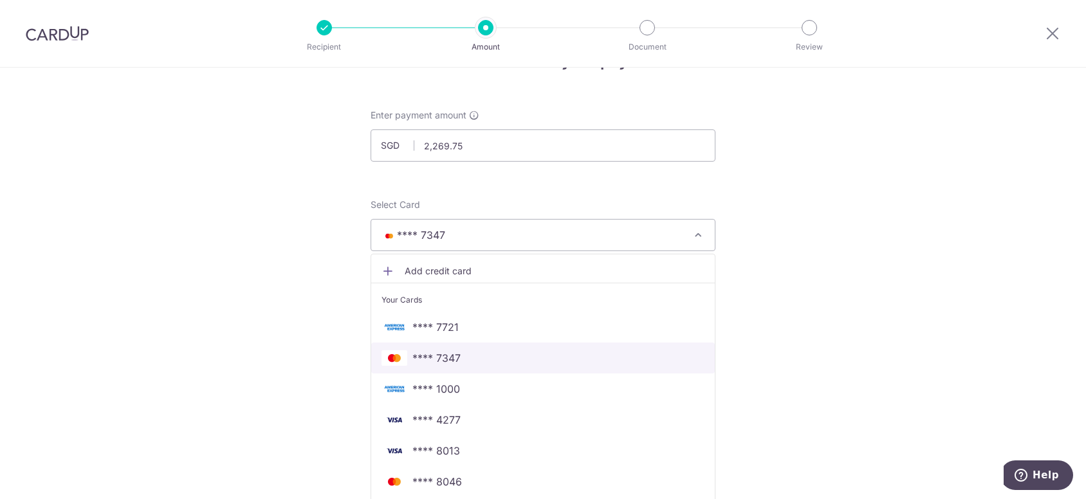
scroll to position [64, 0]
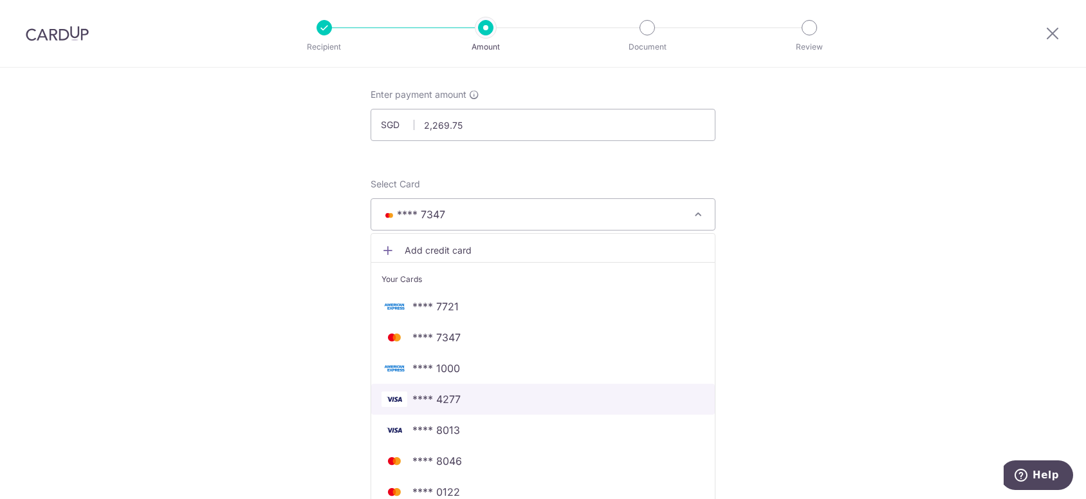
click at [433, 402] on span "**** 4277" at bounding box center [436, 398] width 48 height 15
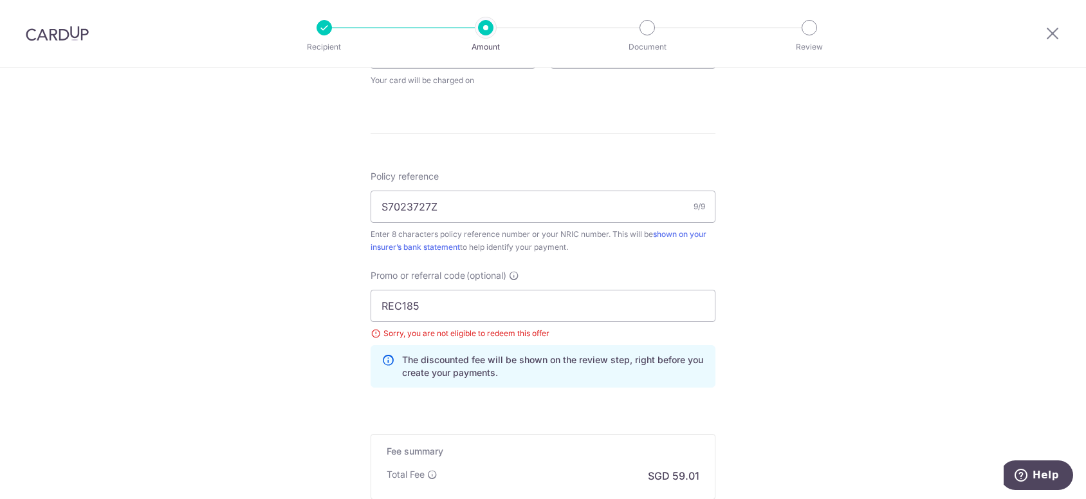
scroll to position [708, 0]
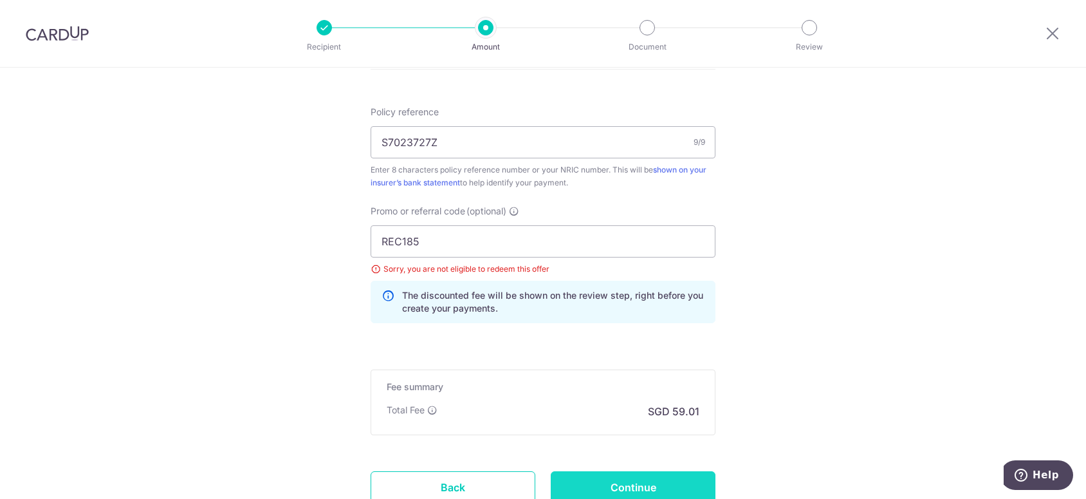
click at [633, 482] on input "Continue" at bounding box center [633, 487] width 165 height 32
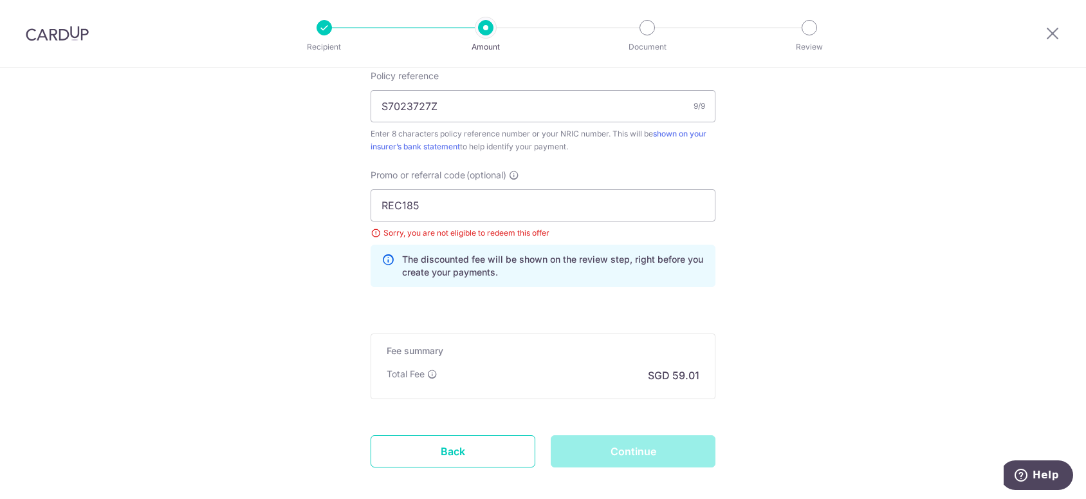
scroll to position [807, 0]
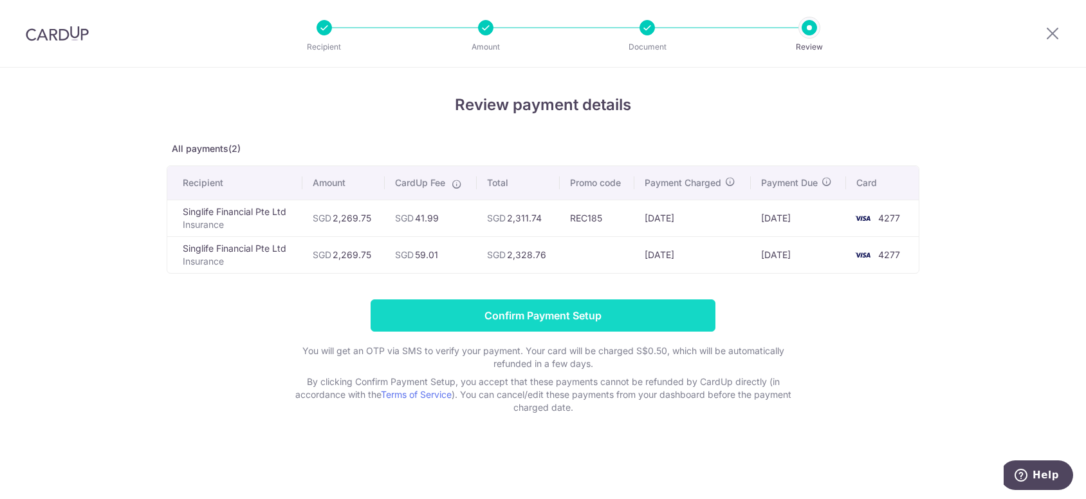
click at [567, 316] on input "Confirm Payment Setup" at bounding box center [543, 315] width 345 height 32
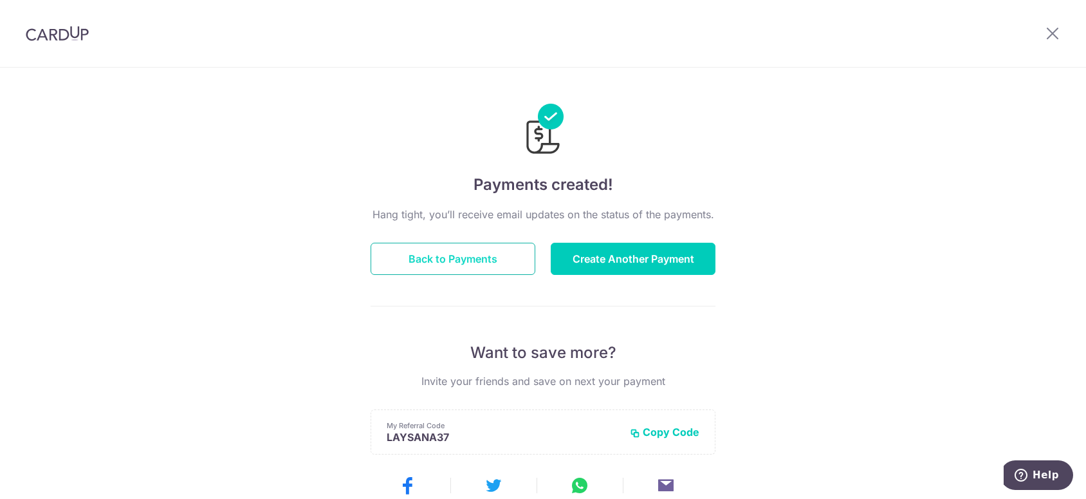
click at [466, 257] on button "Back to Payments" at bounding box center [453, 259] width 165 height 32
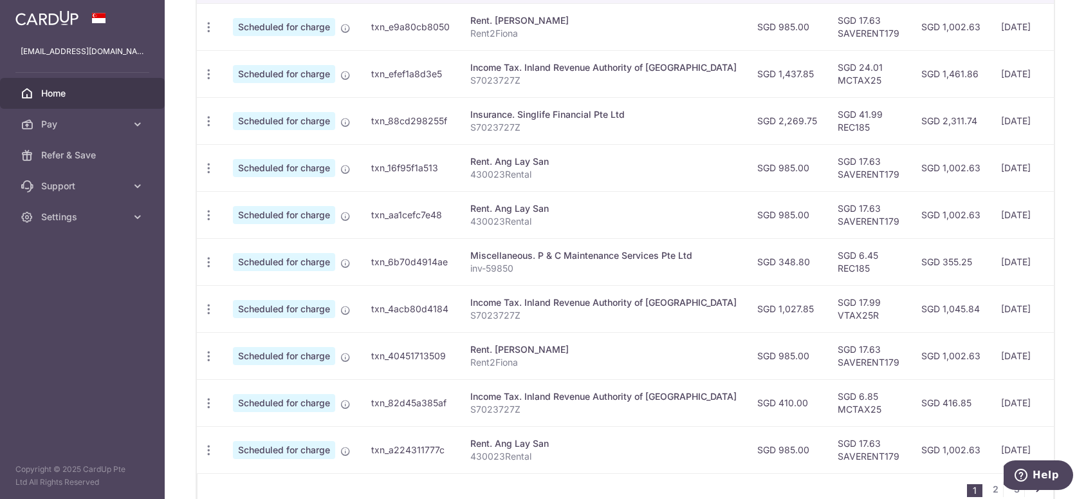
scroll to position [450, 0]
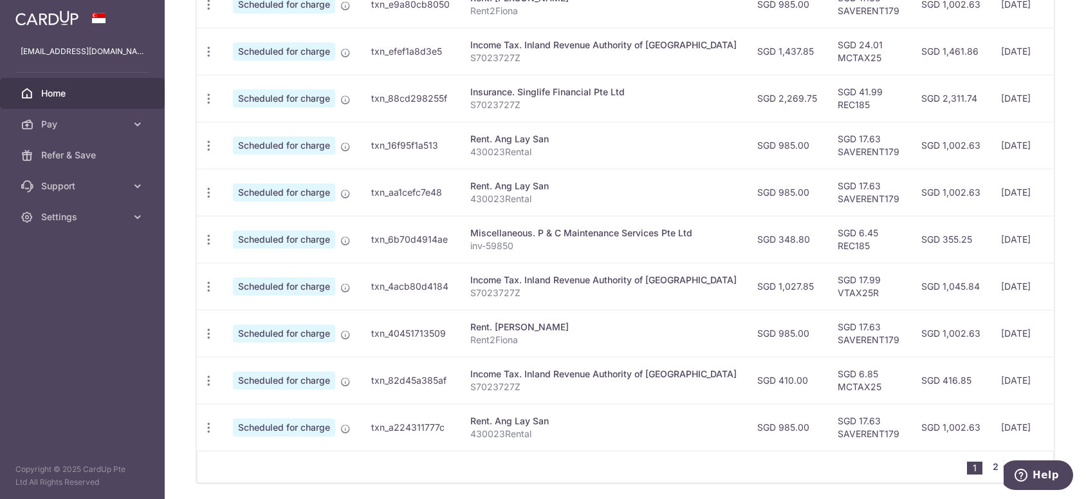
click at [988, 470] on link "2" at bounding box center [995, 466] width 15 height 15
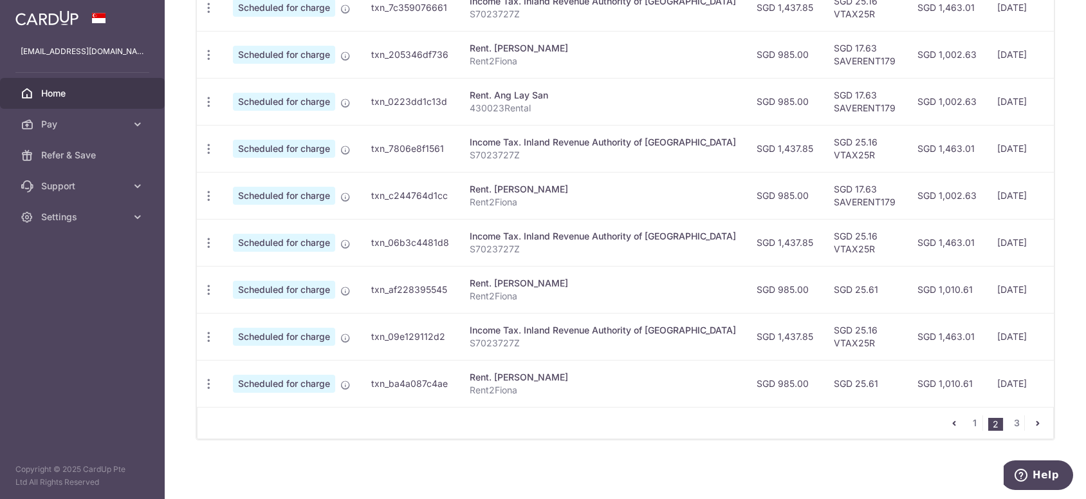
scroll to position [499, 0]
click at [1009, 419] on link "3" at bounding box center [1016, 420] width 15 height 15
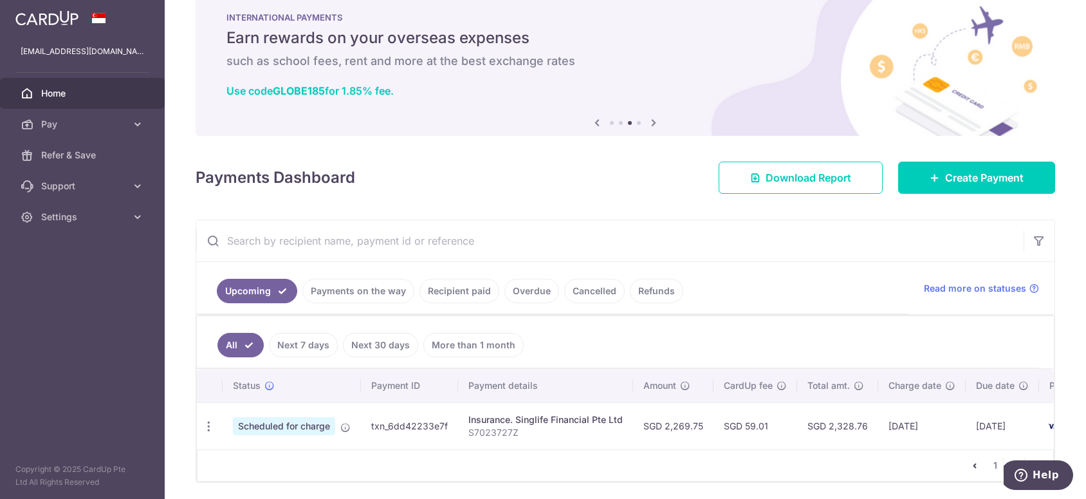
scroll to position [77, 0]
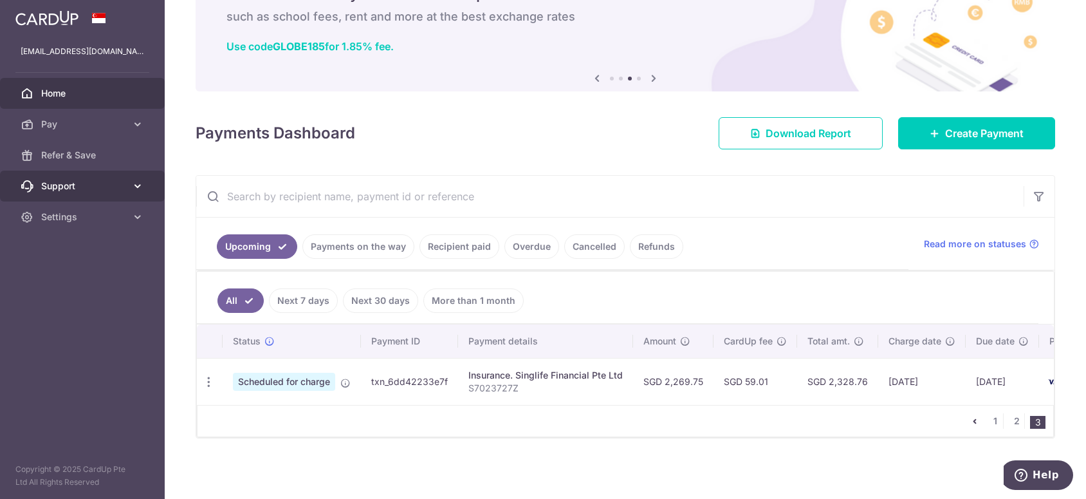
click at [88, 190] on span "Support" at bounding box center [83, 185] width 85 height 13
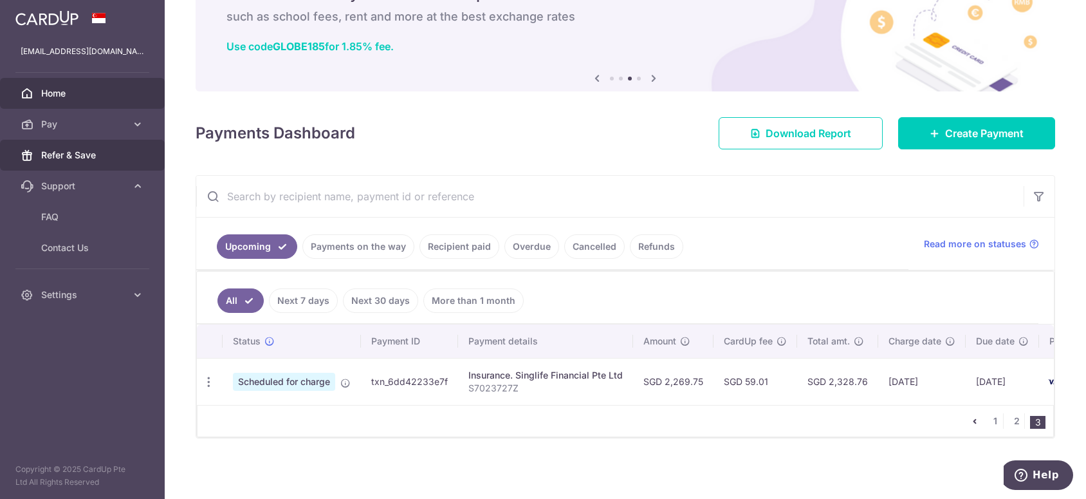
click at [95, 156] on span "Refer & Save" at bounding box center [83, 155] width 85 height 13
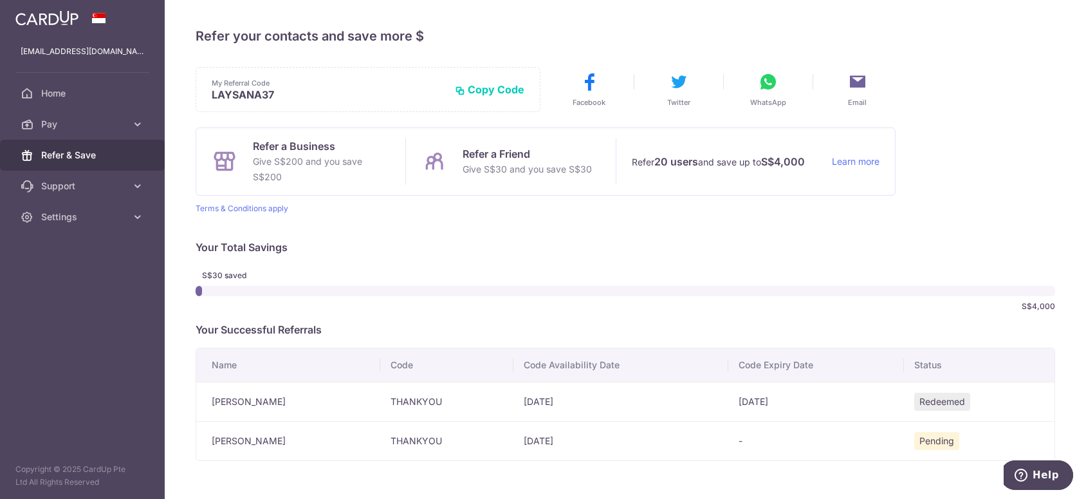
scroll to position [47, 0]
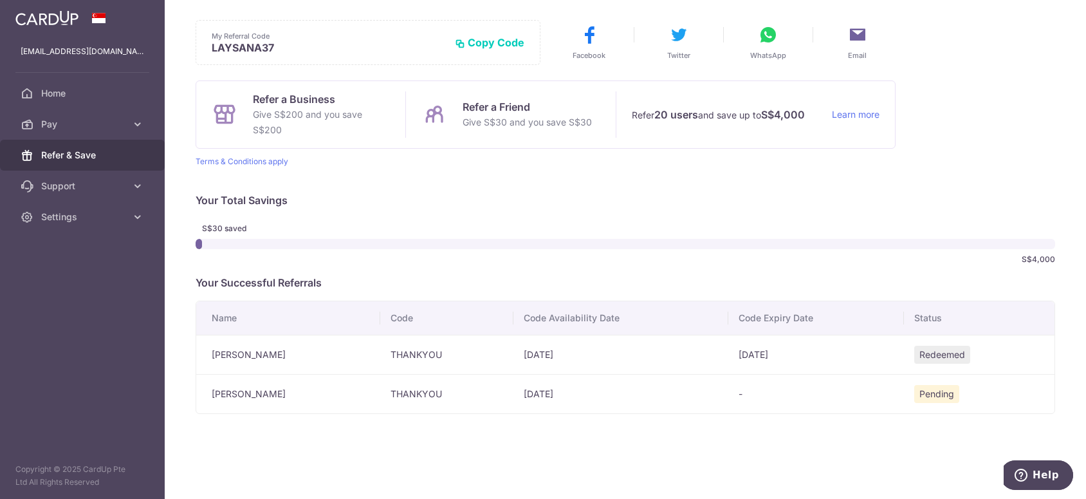
click at [735, 403] on td "-" at bounding box center [816, 393] width 176 height 39
drag, startPoint x: 612, startPoint y: 397, endPoint x: 555, endPoint y: 396, distance: 56.6
click at [611, 397] on td "13/10/2025" at bounding box center [620, 393] width 215 height 39
click at [537, 392] on td "13/10/2025" at bounding box center [620, 393] width 215 height 39
drag, startPoint x: 510, startPoint y: 392, endPoint x: 606, endPoint y: 396, distance: 95.9
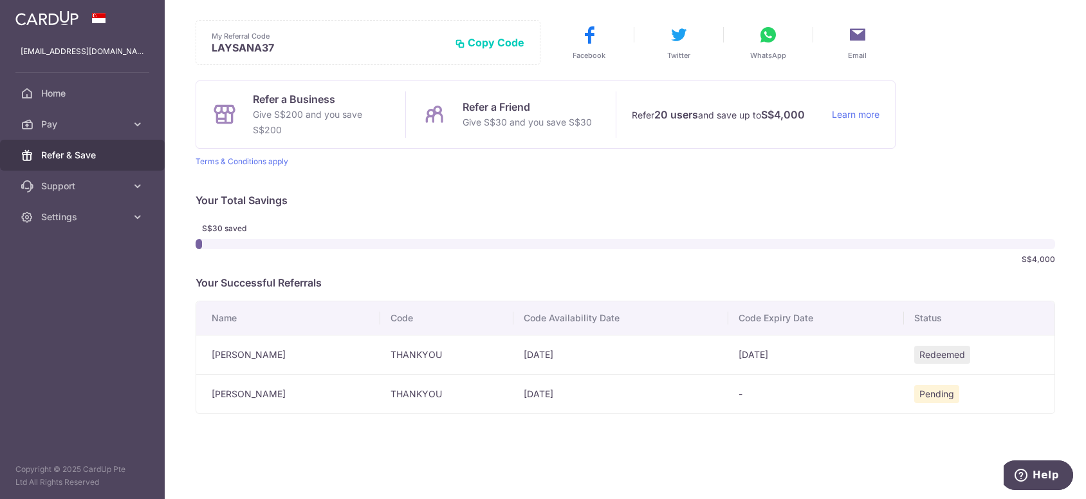
click at [606, 396] on tr "Kim Chin Soh THANKYOU 13/10/2025 - Pending" at bounding box center [625, 393] width 858 height 39
drag, startPoint x: 606, startPoint y: 396, endPoint x: 607, endPoint y: 404, distance: 8.5
click at [607, 404] on td "13/10/2025" at bounding box center [620, 393] width 215 height 39
click at [559, 414] on div "× Invite your friends via email To Send Invitations Sample From CardUp Subject …" at bounding box center [625, 249] width 921 height 499
drag, startPoint x: 386, startPoint y: 390, endPoint x: 452, endPoint y: 393, distance: 65.7
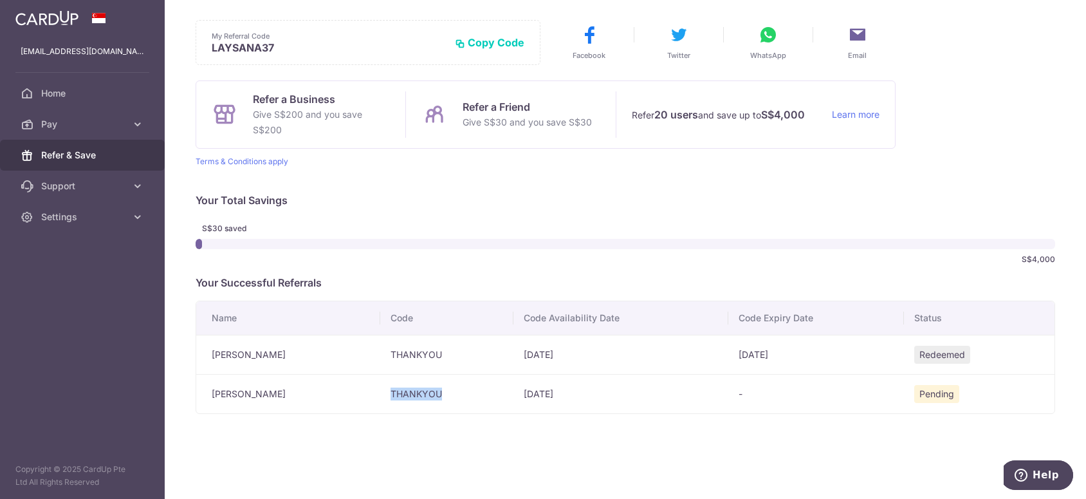
click at [452, 393] on td "THANKYOU" at bounding box center [446, 393] width 133 height 39
drag, startPoint x: 452, startPoint y: 393, endPoint x: 515, endPoint y: 403, distance: 64.5
click at [515, 403] on td "13/10/2025" at bounding box center [620, 393] width 215 height 39
click at [263, 160] on link "Terms & Conditions apply" at bounding box center [242, 161] width 93 height 10
click at [64, 97] on span "Home" at bounding box center [83, 93] width 85 height 13
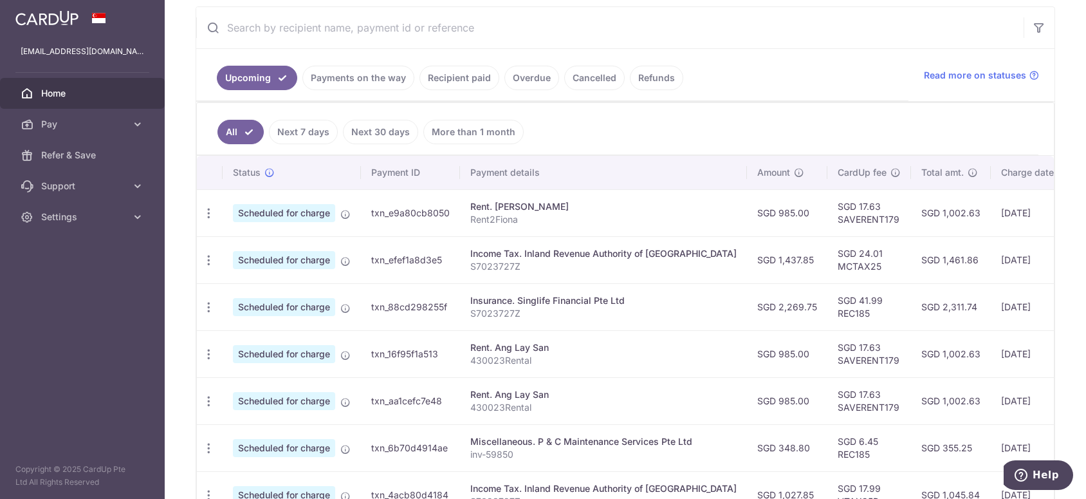
scroll to position [49, 0]
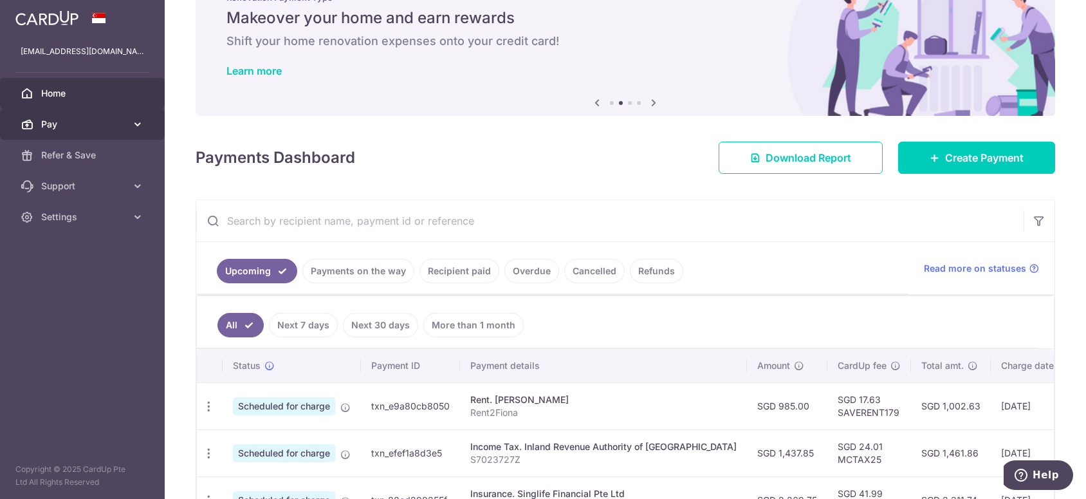
click at [60, 125] on span "Pay" at bounding box center [83, 124] width 85 height 13
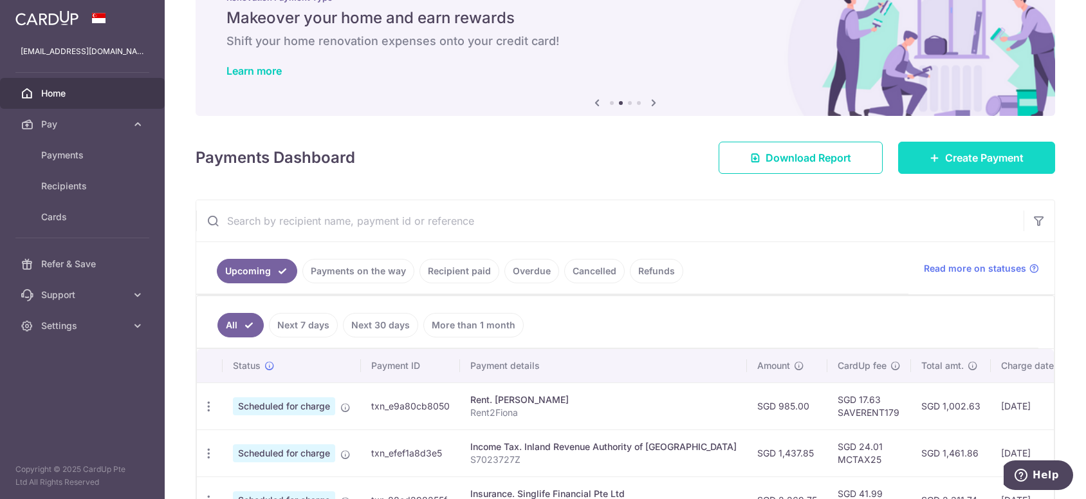
click at [932, 163] on link "Create Payment" at bounding box center [976, 158] width 157 height 32
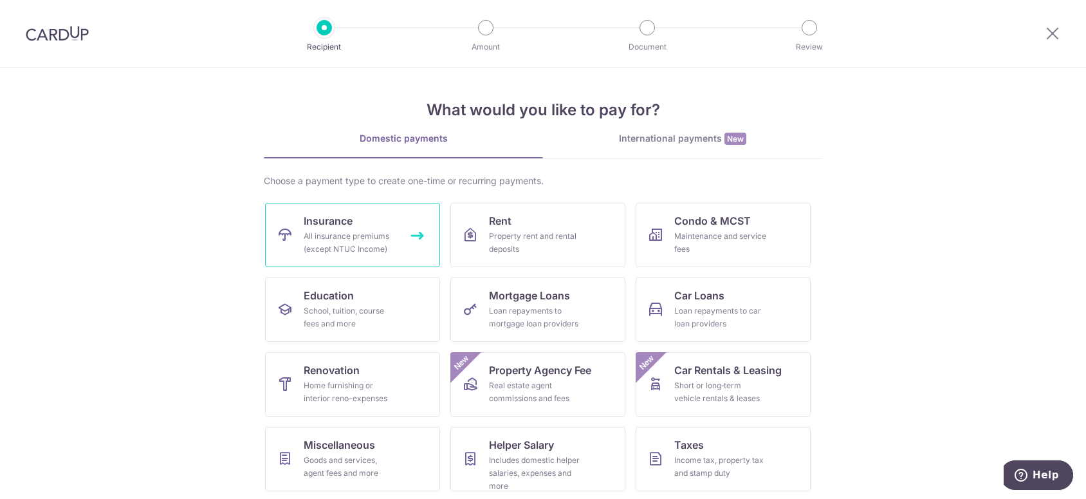
click at [349, 237] on div "All insurance premiums (except NTUC Income)" at bounding box center [350, 243] width 93 height 26
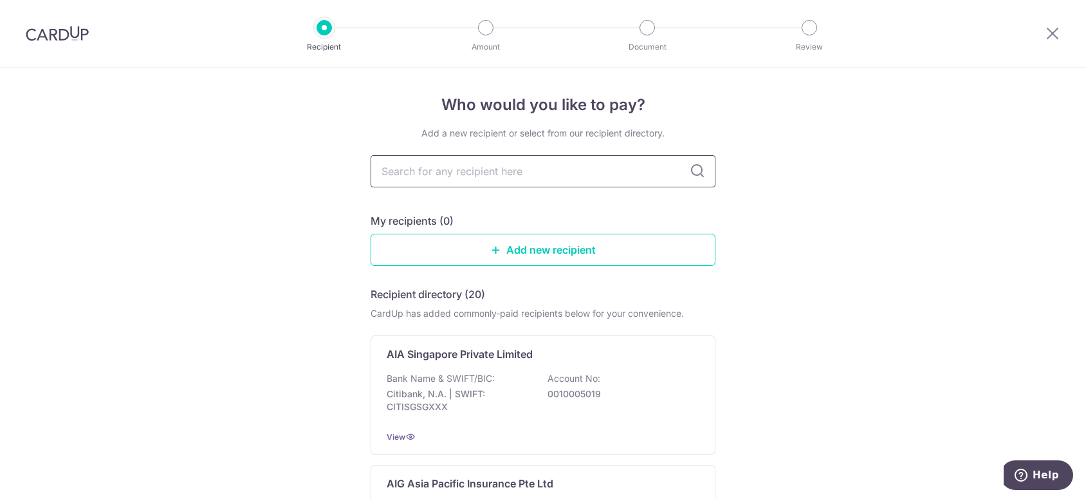
click at [448, 179] on input "text" at bounding box center [543, 171] width 345 height 32
click at [458, 174] on input "text" at bounding box center [543, 171] width 345 height 32
type input "sing"
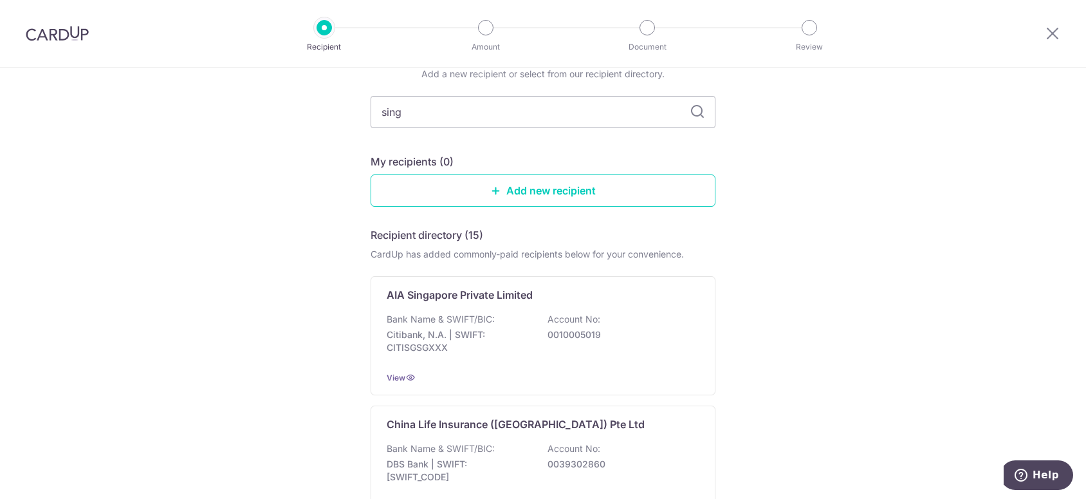
scroll to position [129, 0]
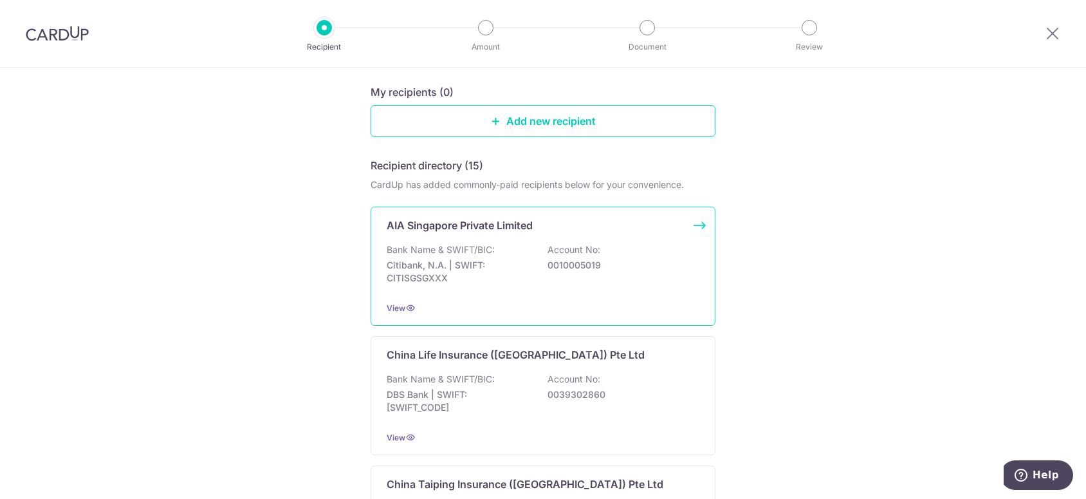
click at [510, 285] on div "Bank Name & SWIFT/BIC: Citibank, N.A. | SWIFT: CITISGSGXXX Account No: 00100050…" at bounding box center [543, 267] width 313 height 48
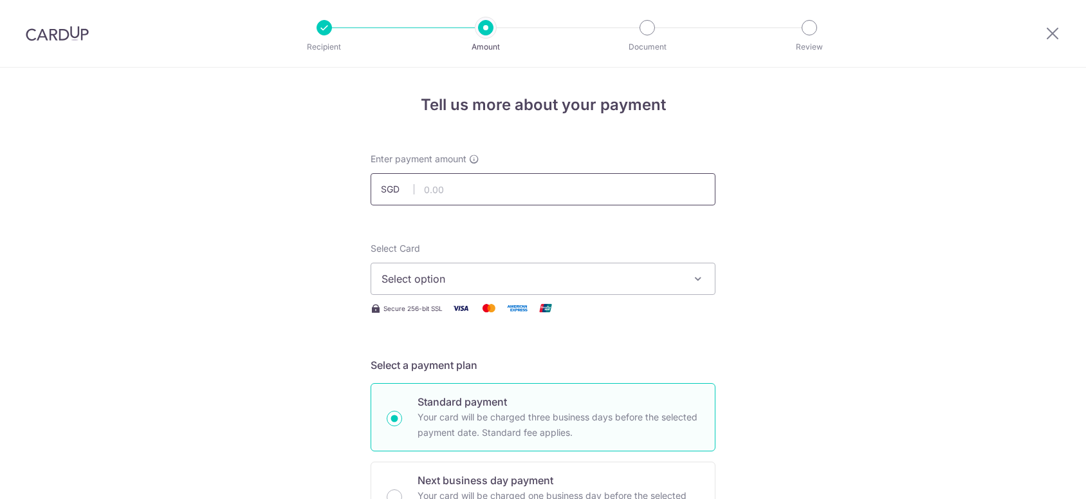
click at [476, 192] on input "text" at bounding box center [543, 189] width 345 height 32
type input "2,000.00"
click at [593, 278] on span "Select option" at bounding box center [531, 278] width 300 height 15
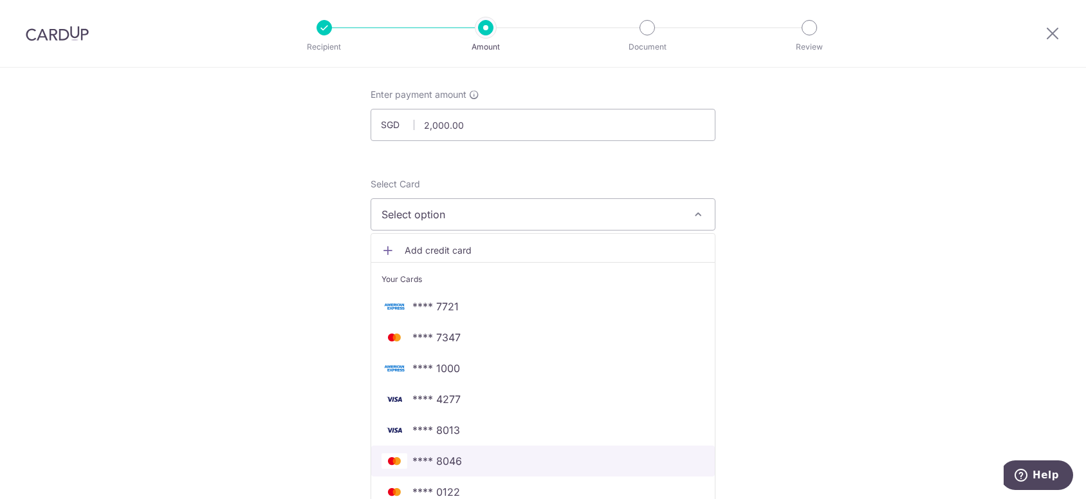
scroll to position [129, 0]
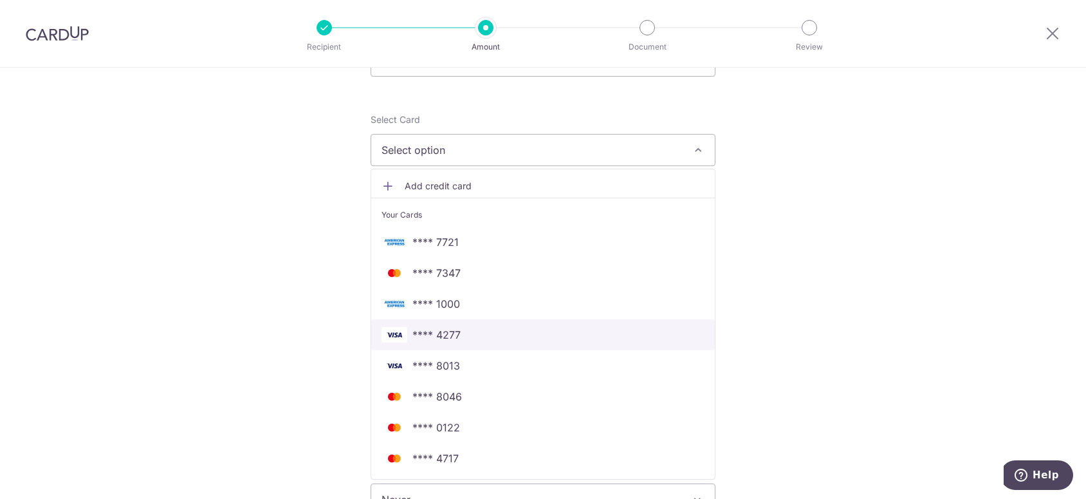
click at [473, 338] on span "**** 4277" at bounding box center [542, 334] width 323 height 15
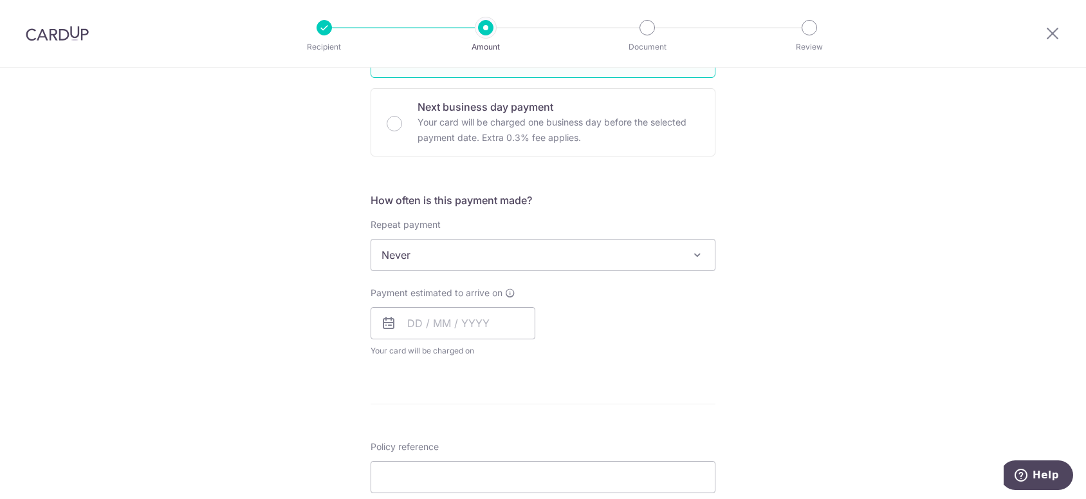
scroll to position [386, 0]
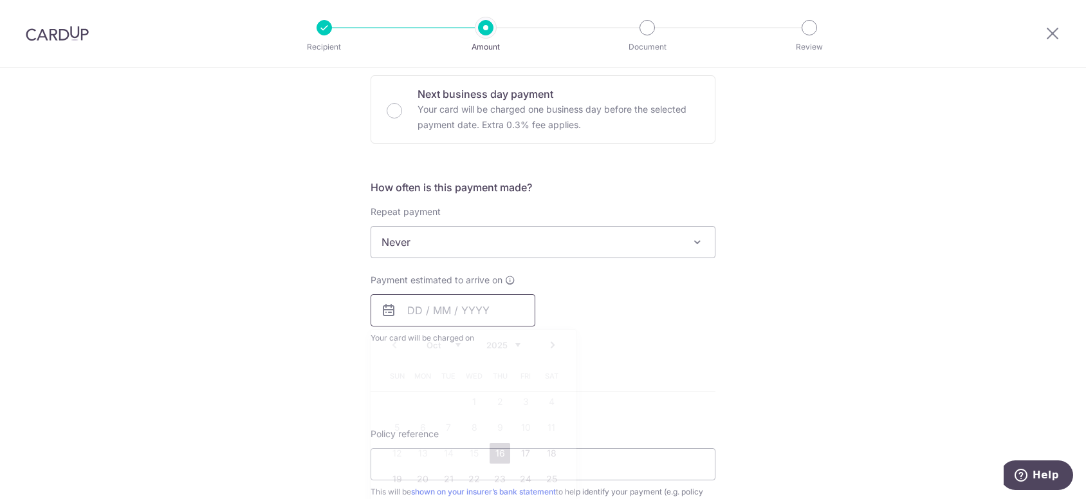
click at [415, 300] on input "text" at bounding box center [453, 310] width 165 height 32
click at [522, 477] on link "24" at bounding box center [525, 478] width 21 height 21
type input "[DATE]"
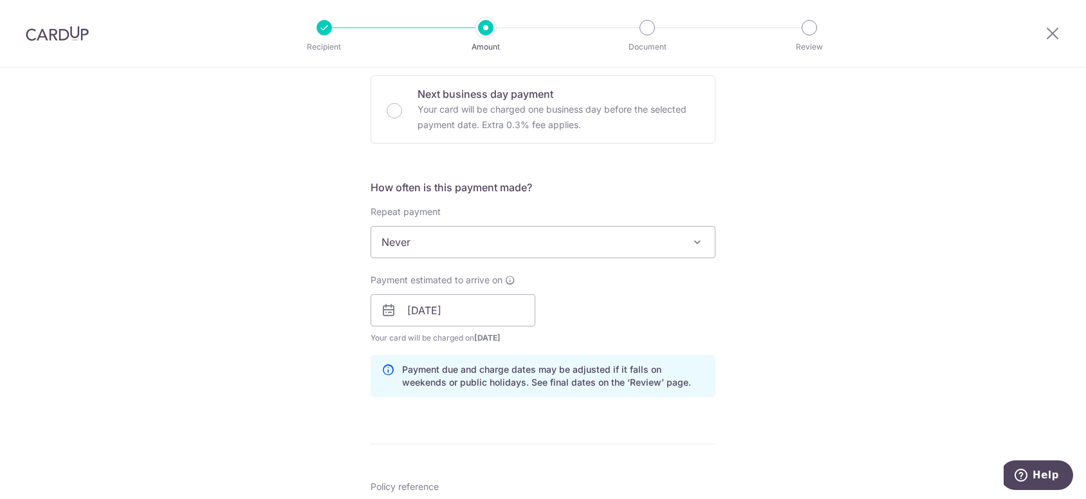
click at [703, 334] on div "Payment estimated to arrive on 24/10/2025 Prev Next Oct Nov Dec 2025 2026 2027 …" at bounding box center [543, 308] width 360 height 71
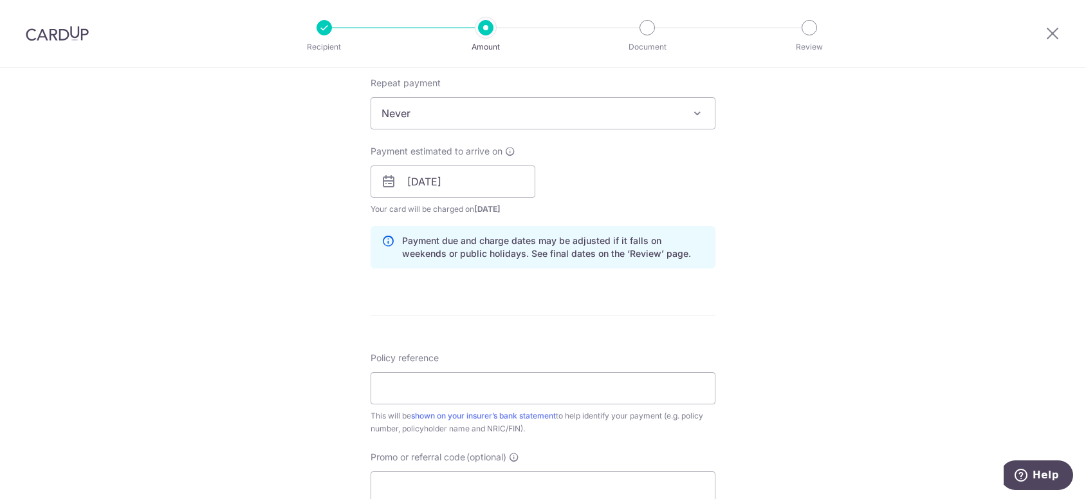
scroll to position [643, 0]
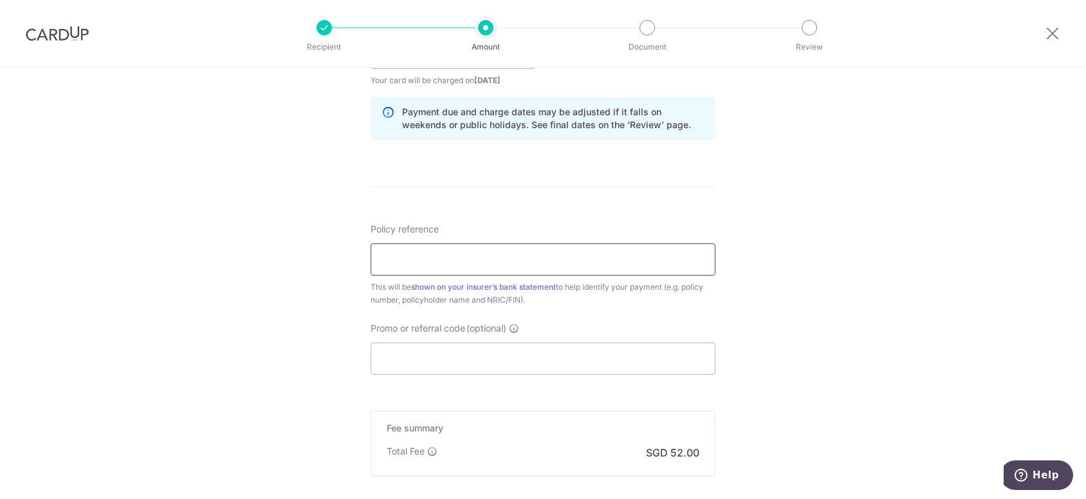
click at [492, 266] on input "Policy reference" at bounding box center [543, 259] width 345 height 32
type input "S7023727Z"
type input "THANKYOU"
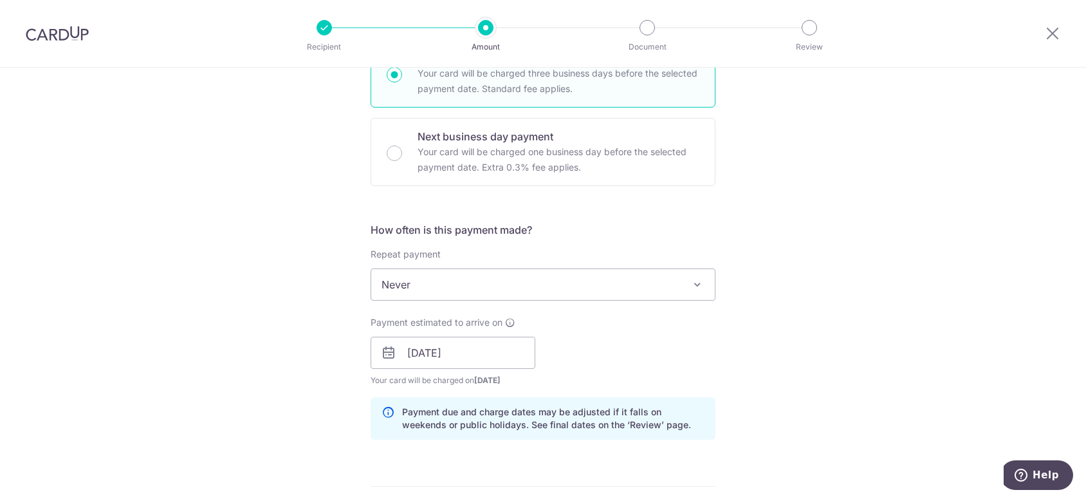
click at [633, 333] on div "Payment estimated to arrive on 24/10/2025 Prev Next Oct Nov Dec 2025 2026 2027 …" at bounding box center [543, 351] width 360 height 71
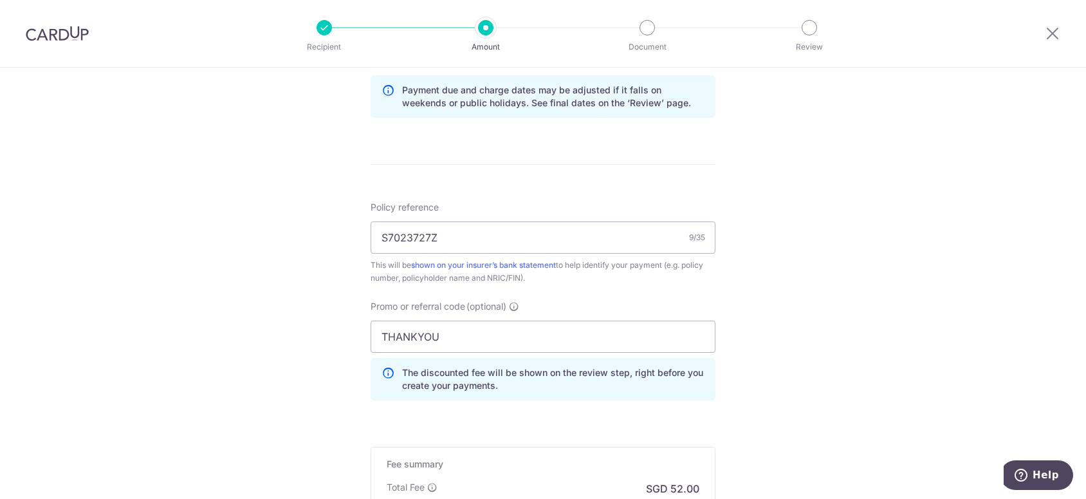
scroll to position [794, 0]
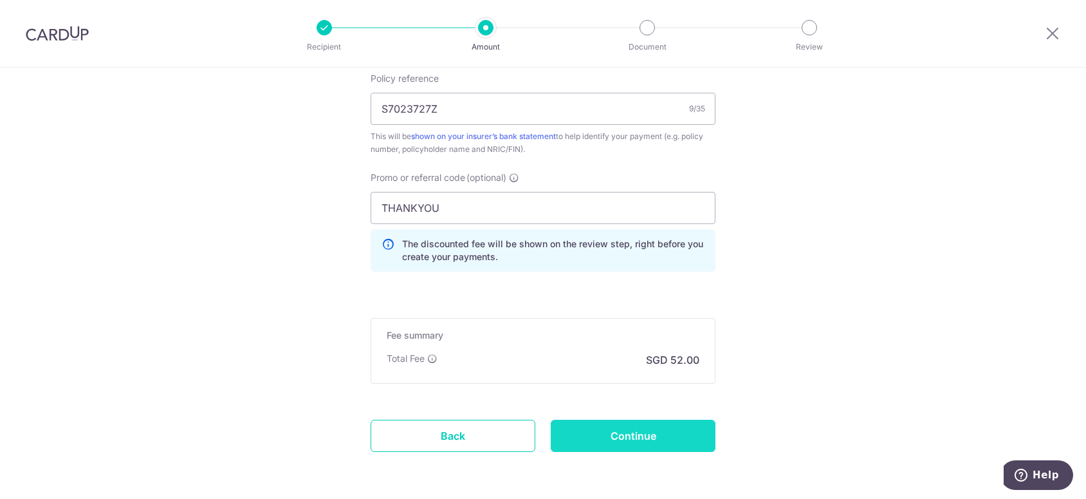
click at [634, 434] on input "Continue" at bounding box center [633, 435] width 165 height 32
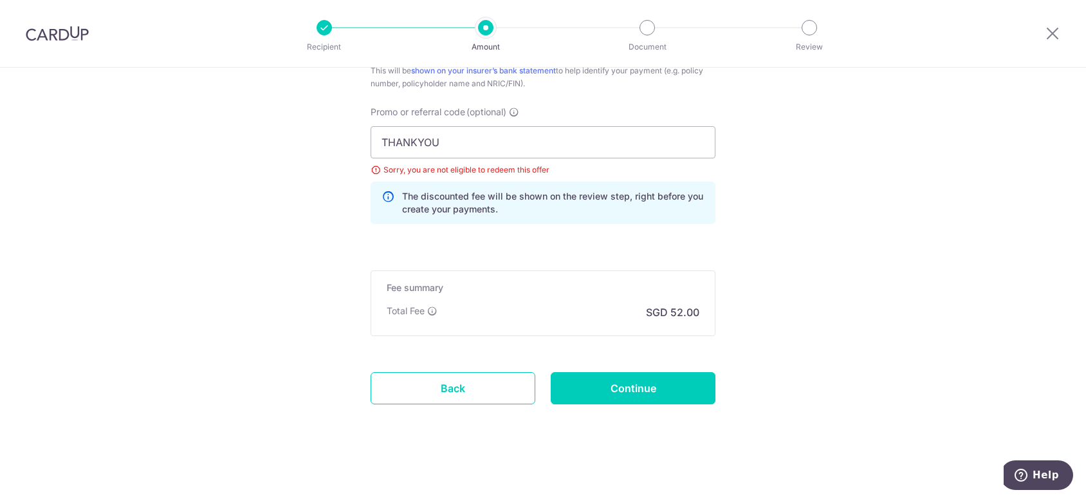
click at [464, 201] on p "The discounted fee will be shown on the review step, right before you create yo…" at bounding box center [553, 203] width 302 height 26
click at [381, 190] on icon at bounding box center [387, 203] width 13 height 26
click at [383, 192] on icon at bounding box center [387, 203] width 13 height 26
click at [386, 196] on icon at bounding box center [387, 203] width 13 height 26
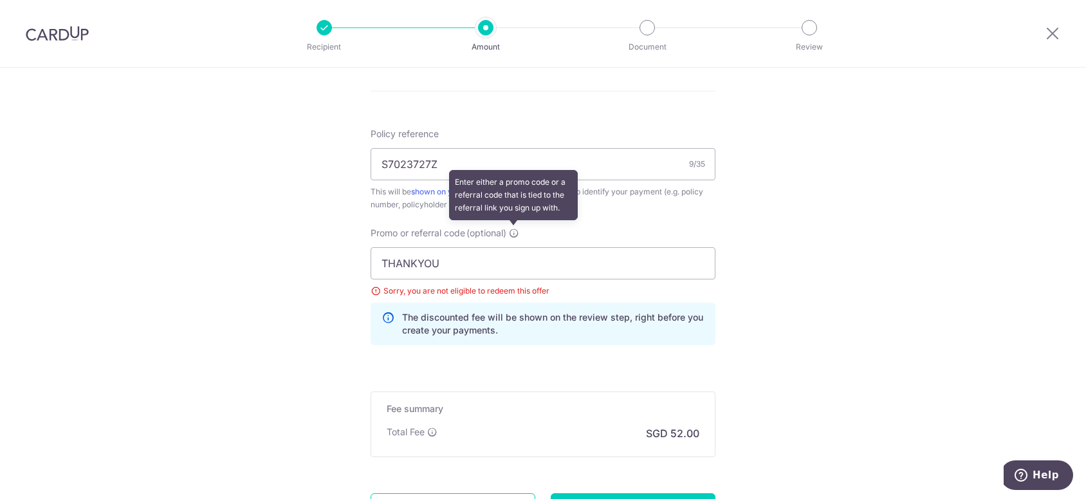
scroll to position [731, 0]
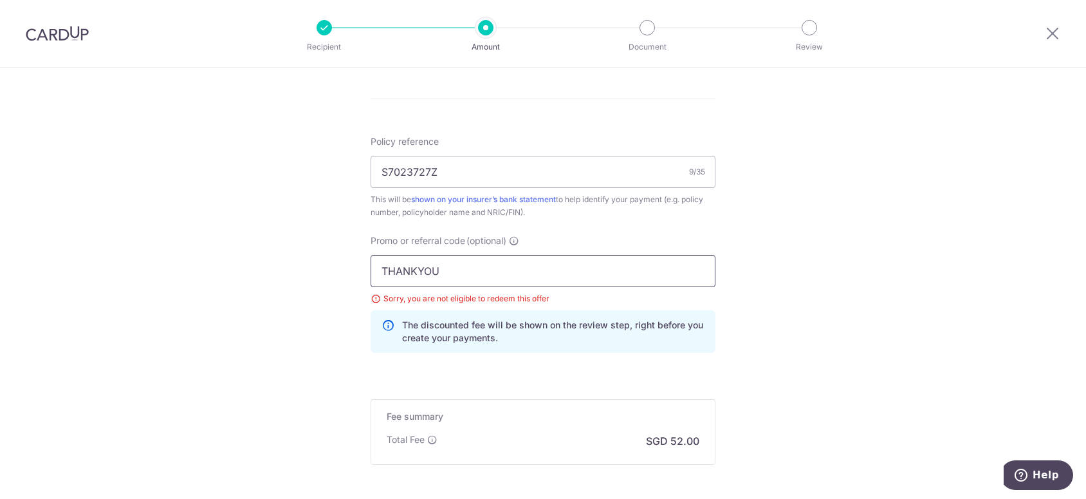
click at [467, 282] on input "THANKYOU" at bounding box center [543, 271] width 345 height 32
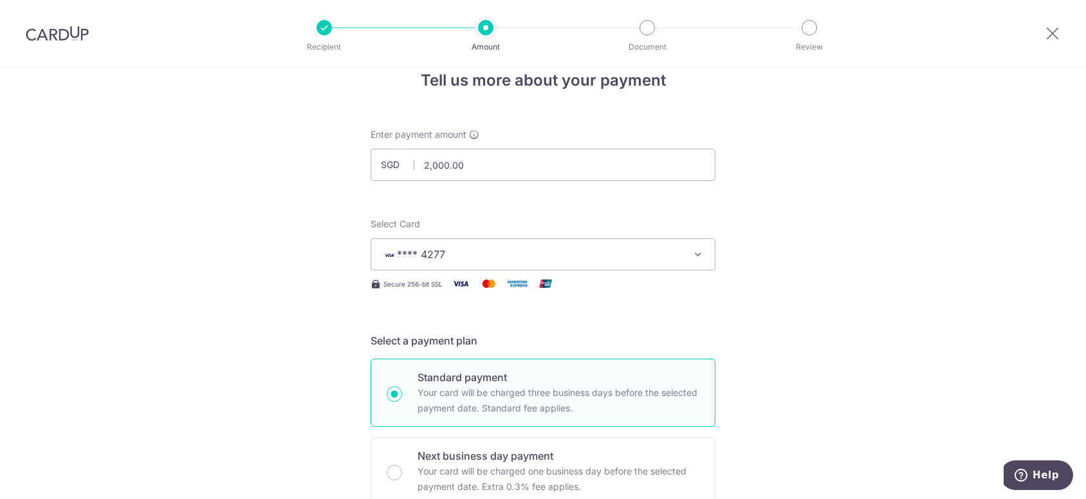
scroll to position [0, 0]
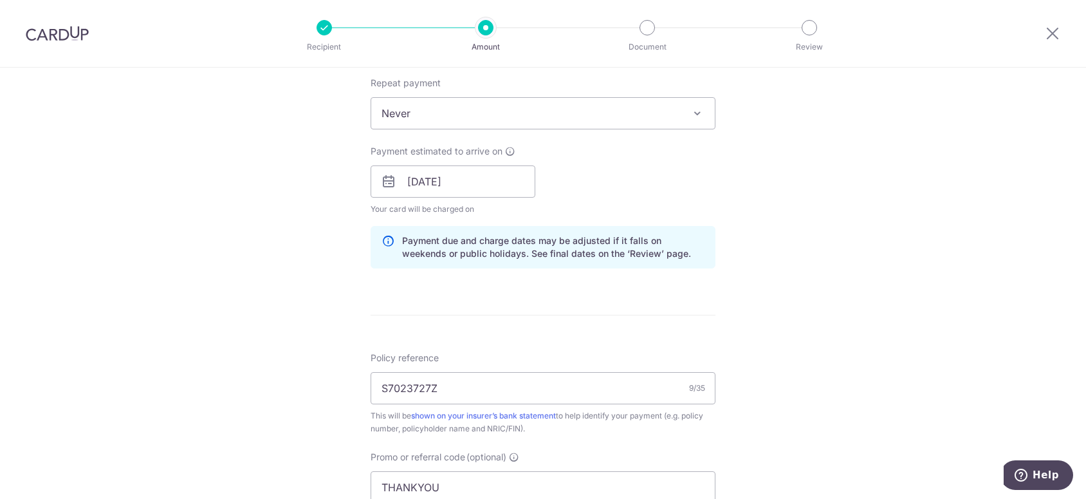
scroll to position [643, 0]
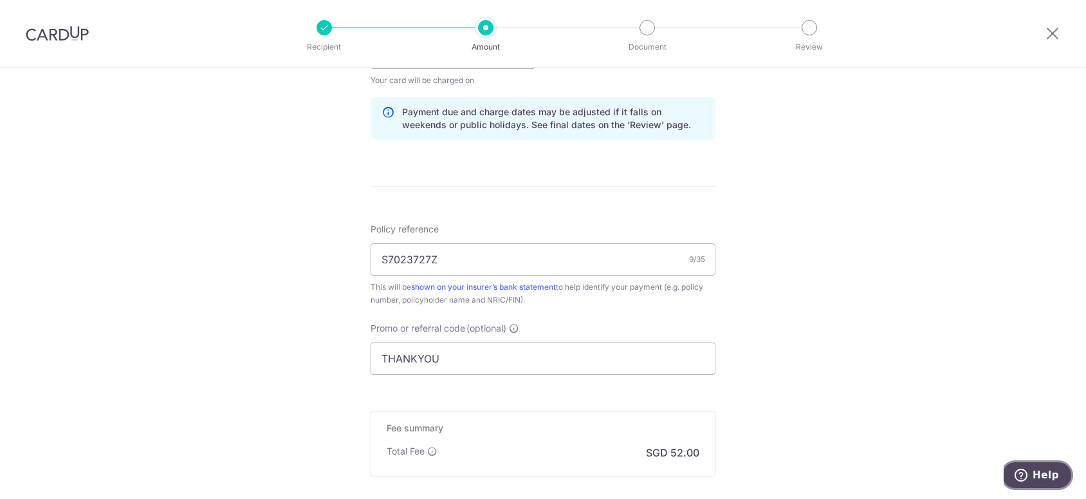
click at [1050, 476] on span "Help" at bounding box center [1046, 475] width 26 height 12
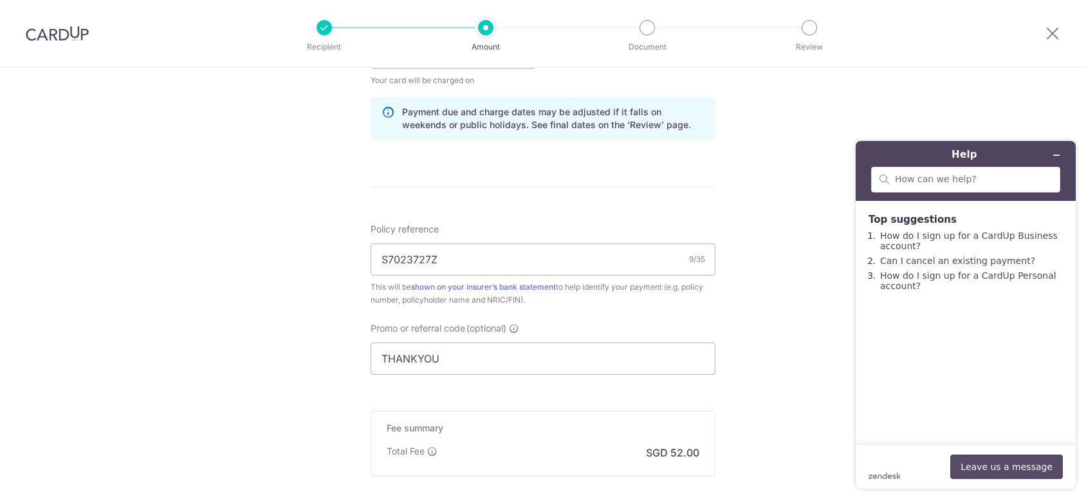
click at [986, 465] on button "Leave us a message" at bounding box center [1006, 466] width 113 height 24
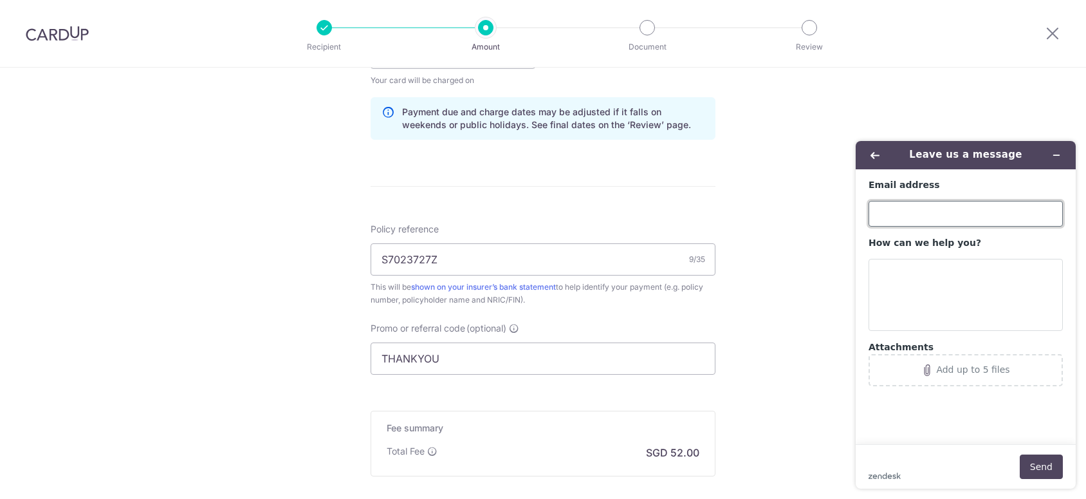
click at [918, 219] on input "Email address" at bounding box center [965, 214] width 194 height 26
type input "[EMAIL_ADDRESS][DOMAIN_NAME]"
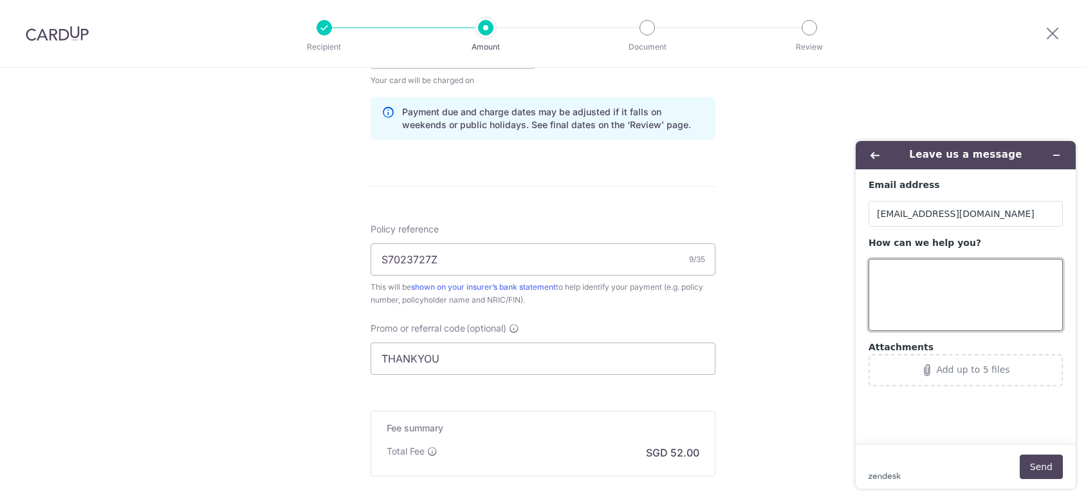
click at [920, 300] on textarea "How can we help you?" at bounding box center [965, 295] width 194 height 72
type textarea "I am not able to use the "THANKYOU" promo code as I have referred a friend succ…"
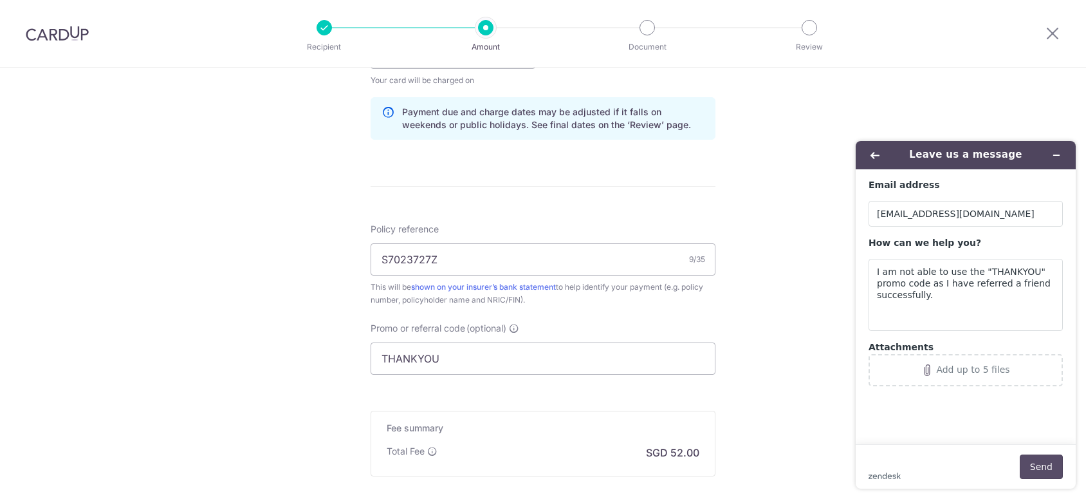
click at [1058, 459] on button "Send" at bounding box center [1041, 466] width 43 height 24
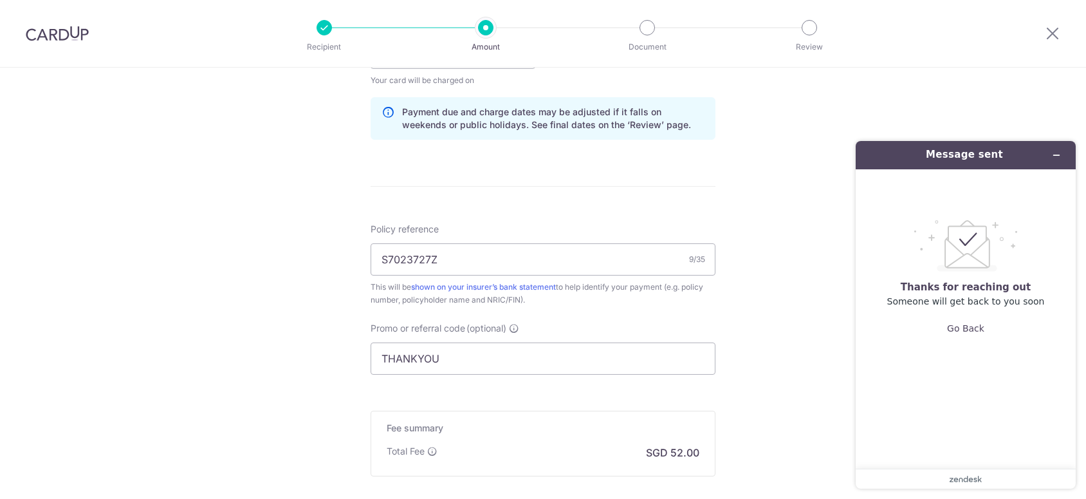
click at [758, 352] on div "Tell us more about your payment Enter payment amount SGD 2,000.00 2000.00 Selec…" at bounding box center [543, 32] width 1086 height 1217
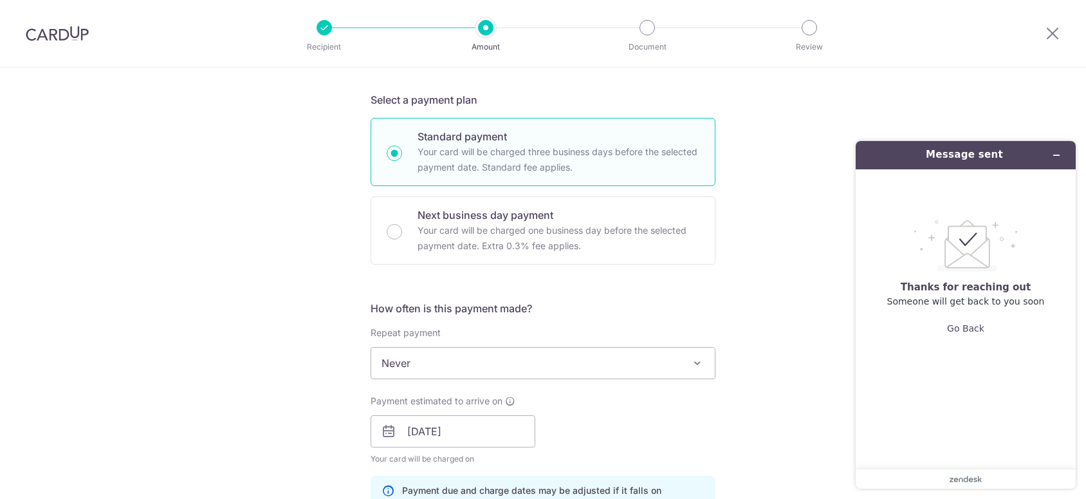
scroll to position [64, 0]
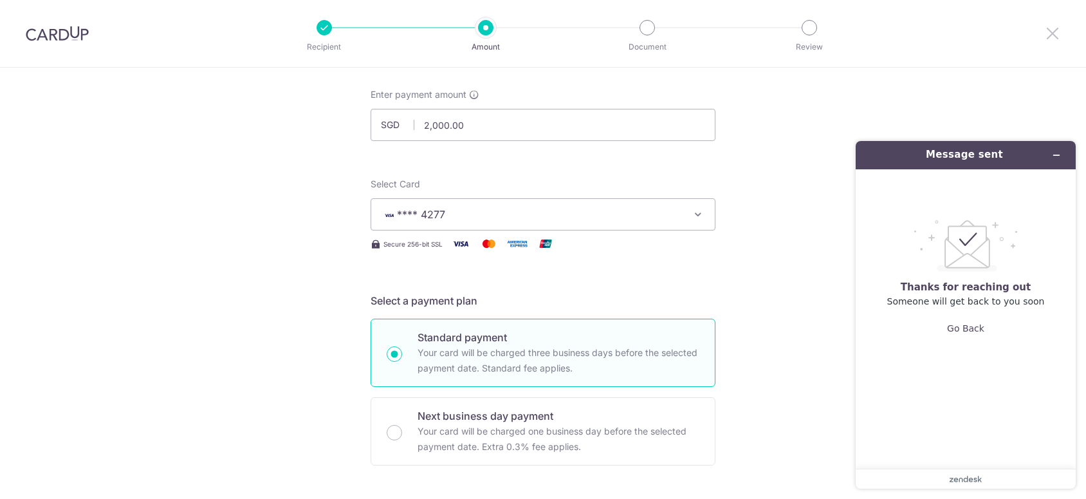
click at [1049, 33] on icon at bounding box center [1052, 33] width 15 height 16
